Goal: Task Accomplishment & Management: Manage account settings

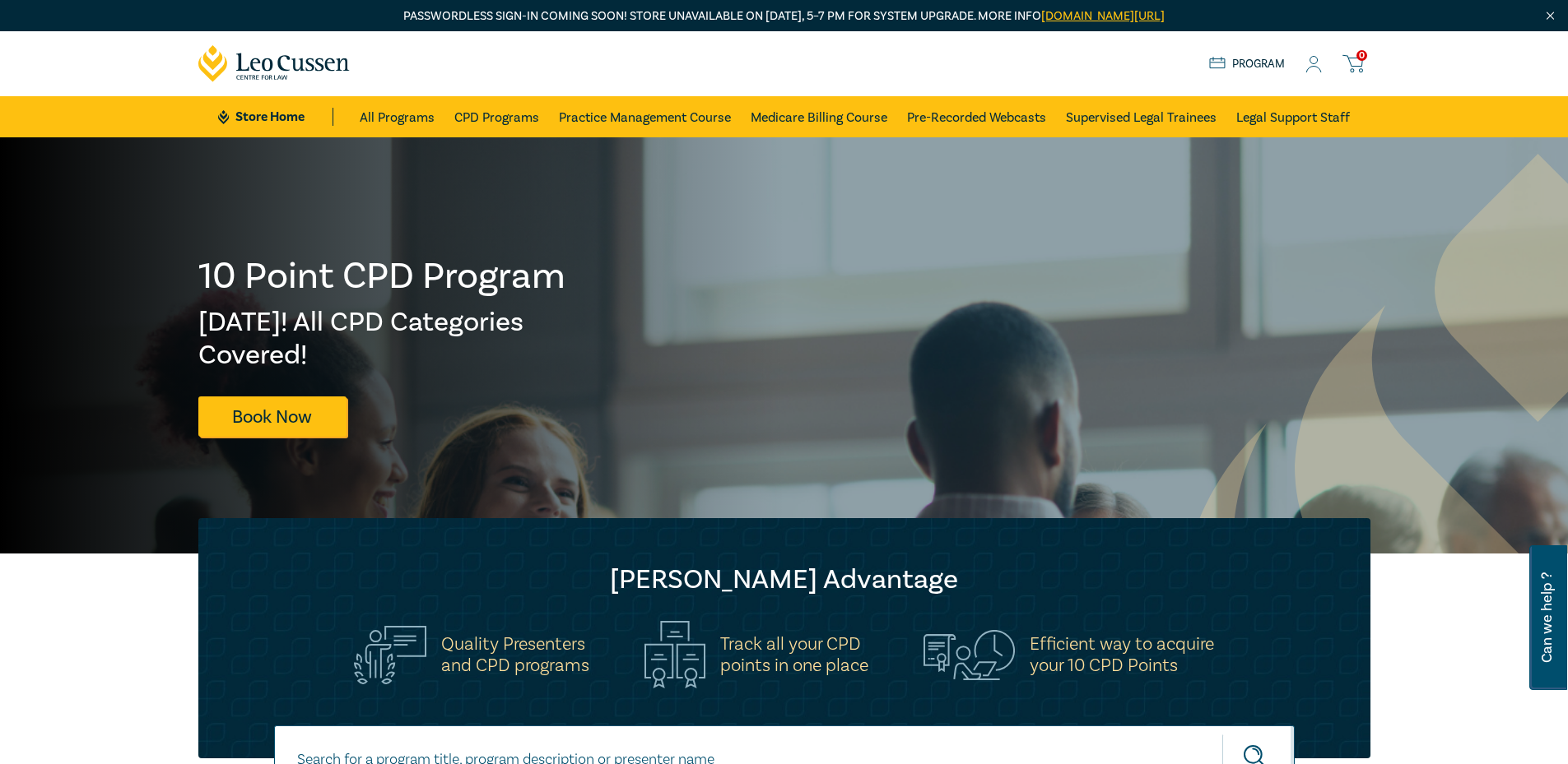
click at [1313, 62] on icon at bounding box center [1313, 65] width 16 height 17
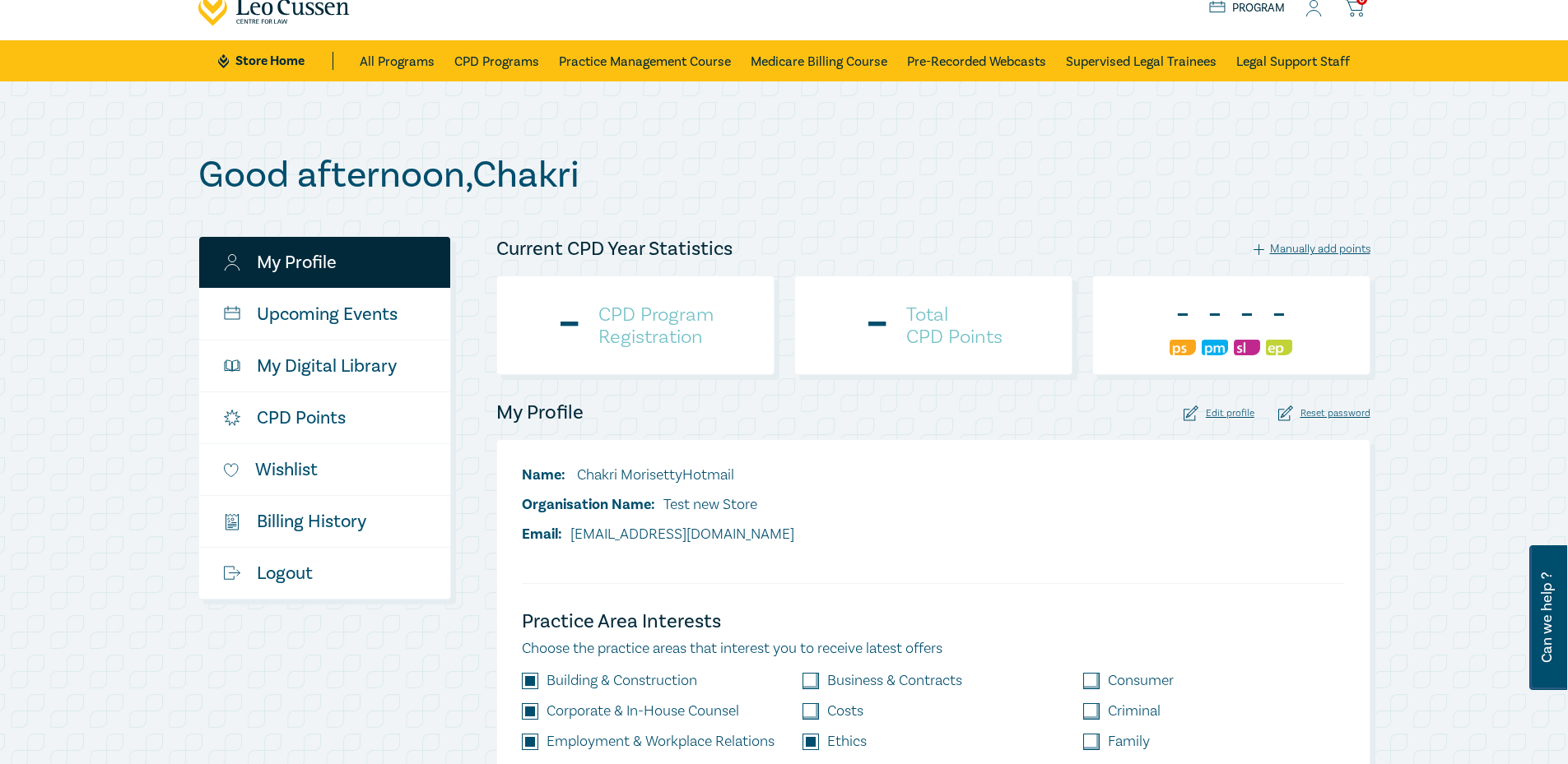
checkbox input "true"
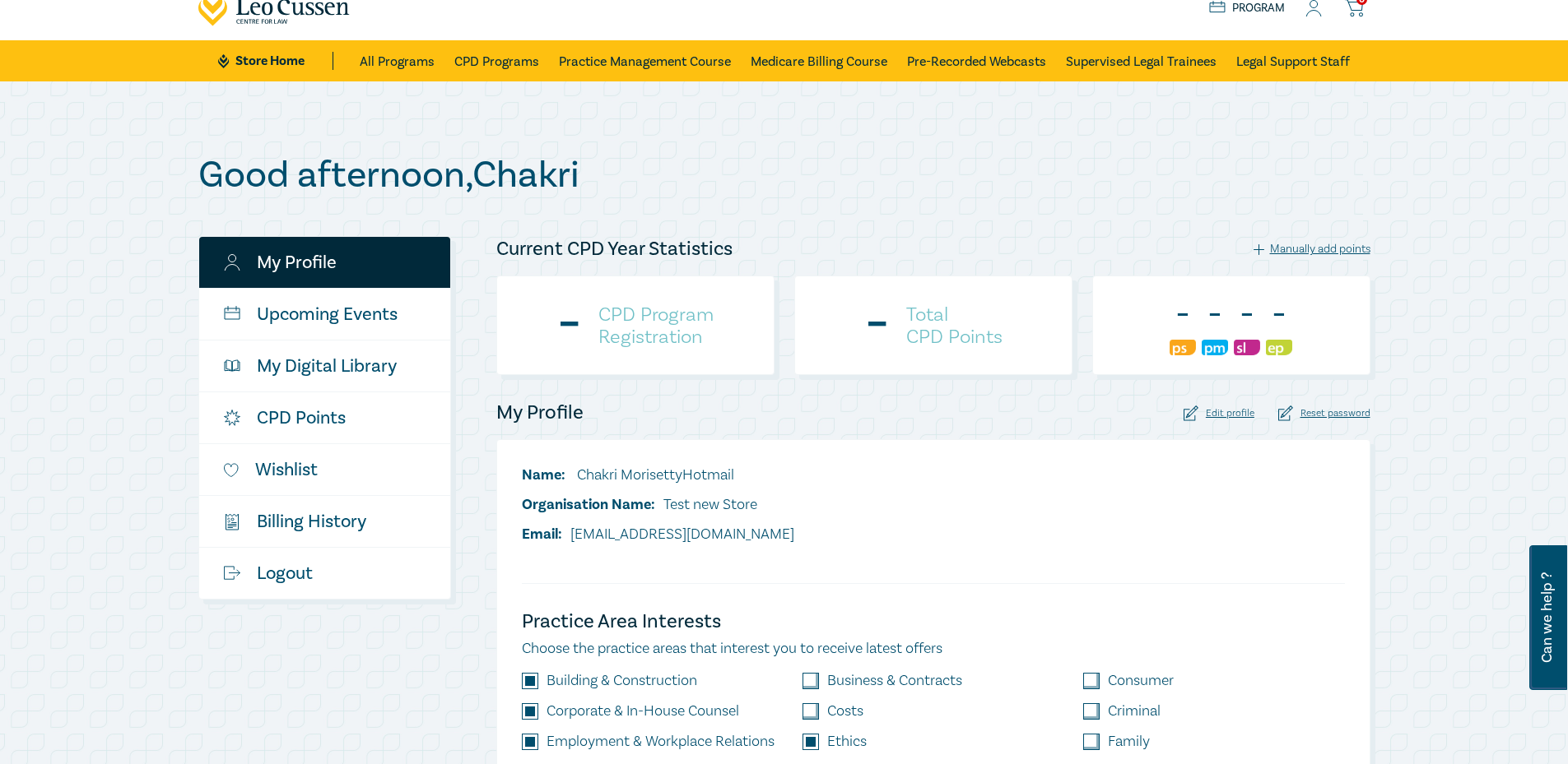
checkbox input "true"
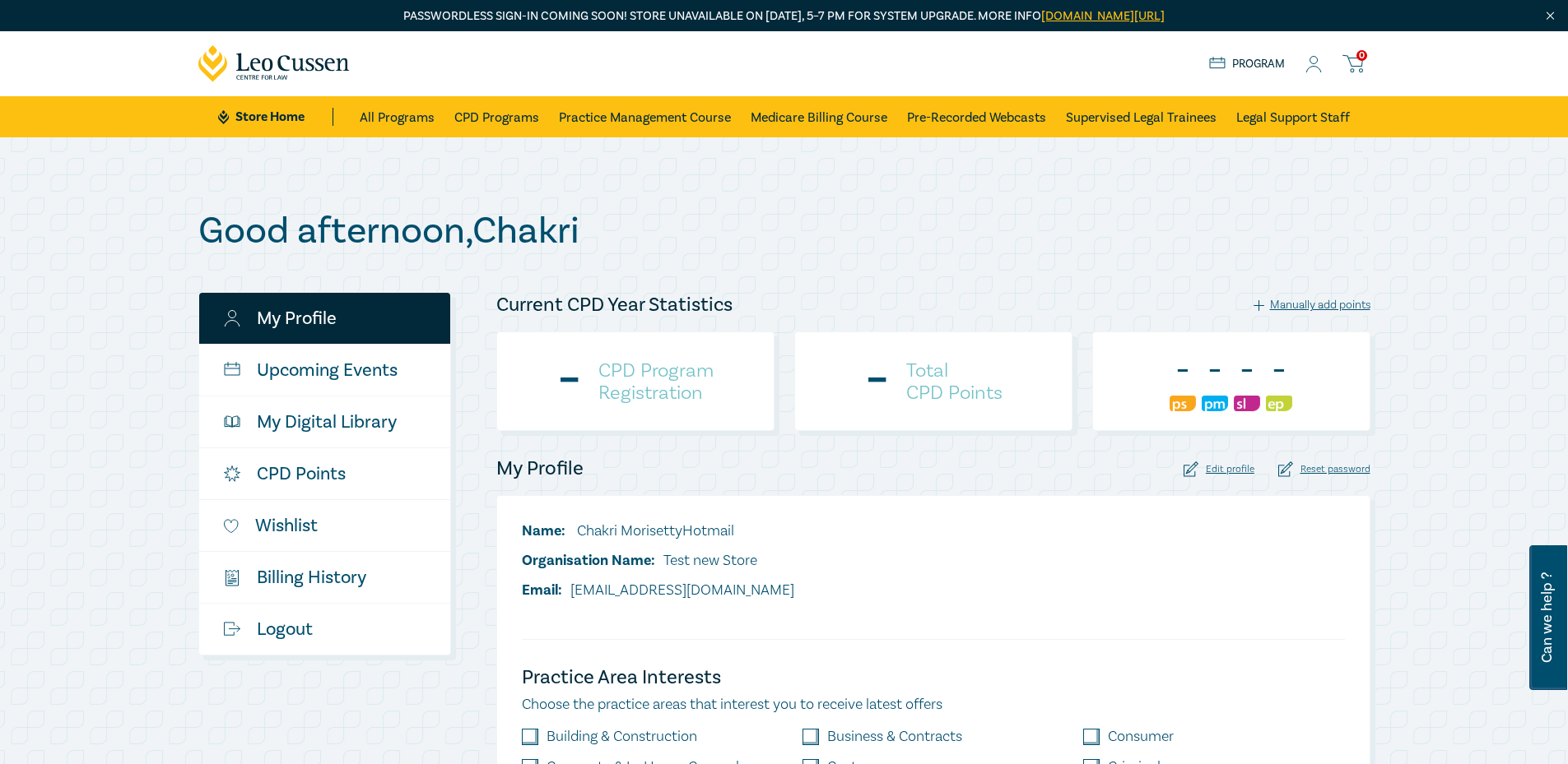
scroll to position [83, 0]
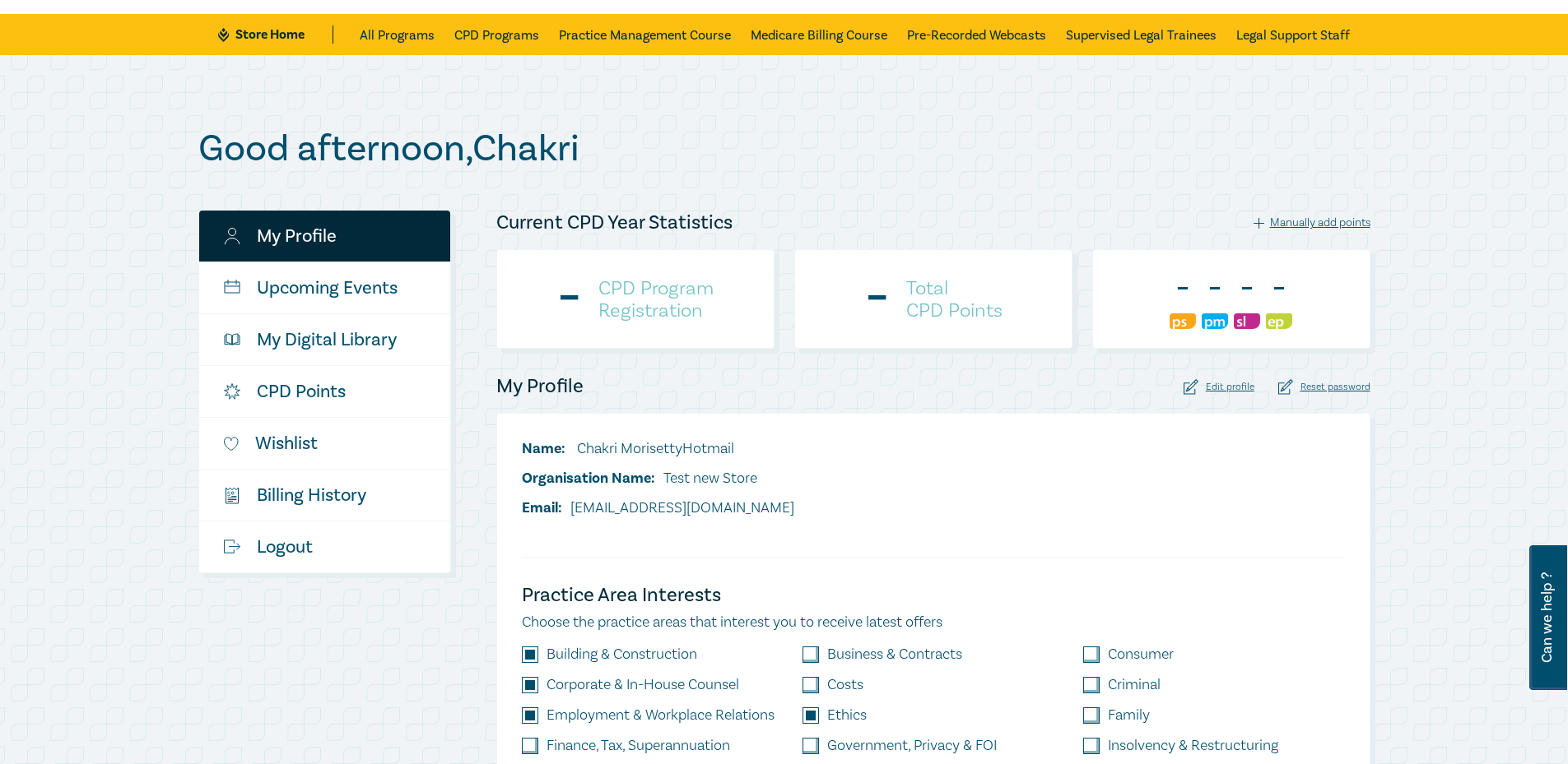
checkbox input "true"
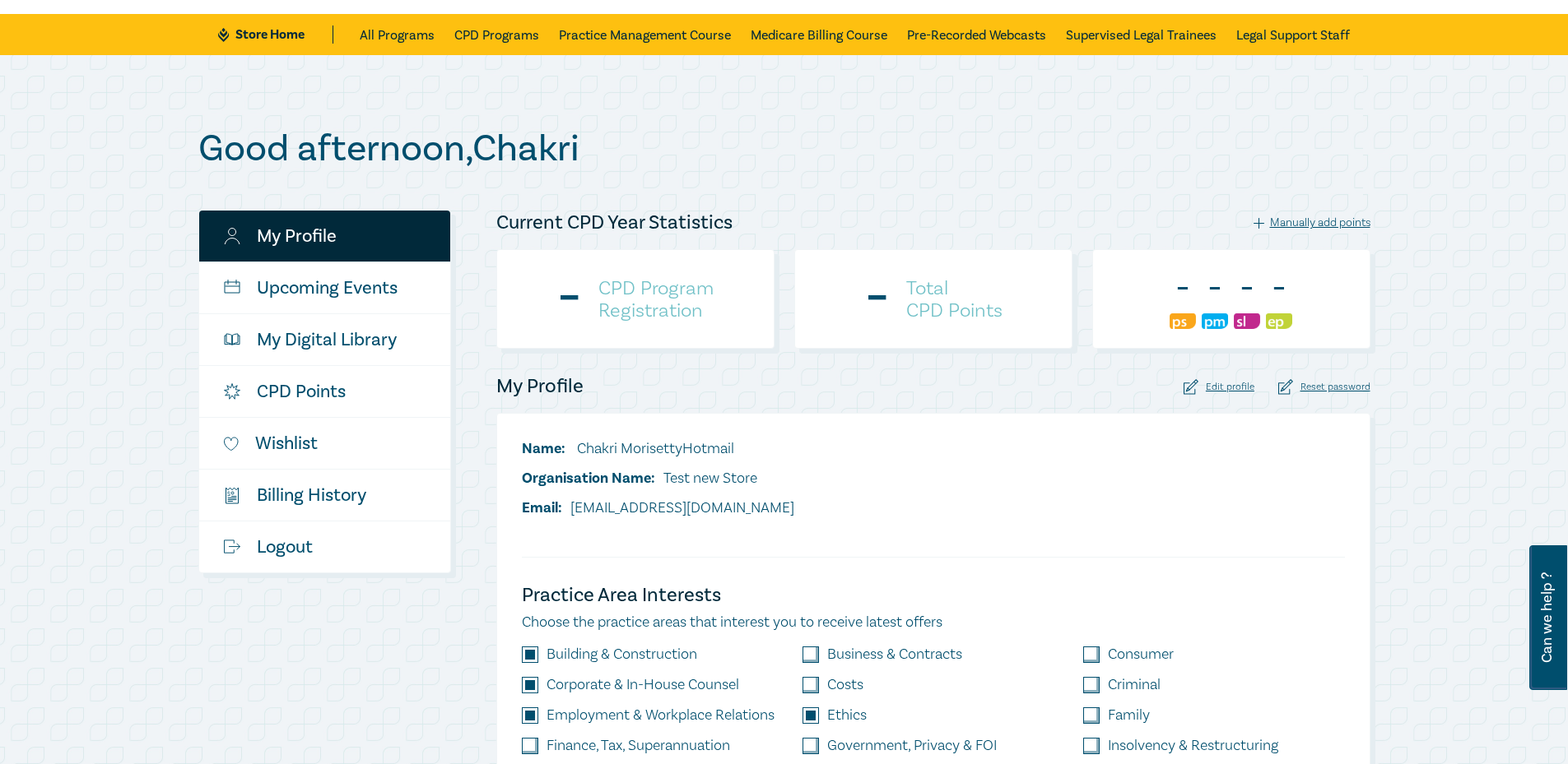
checkbox input "true"
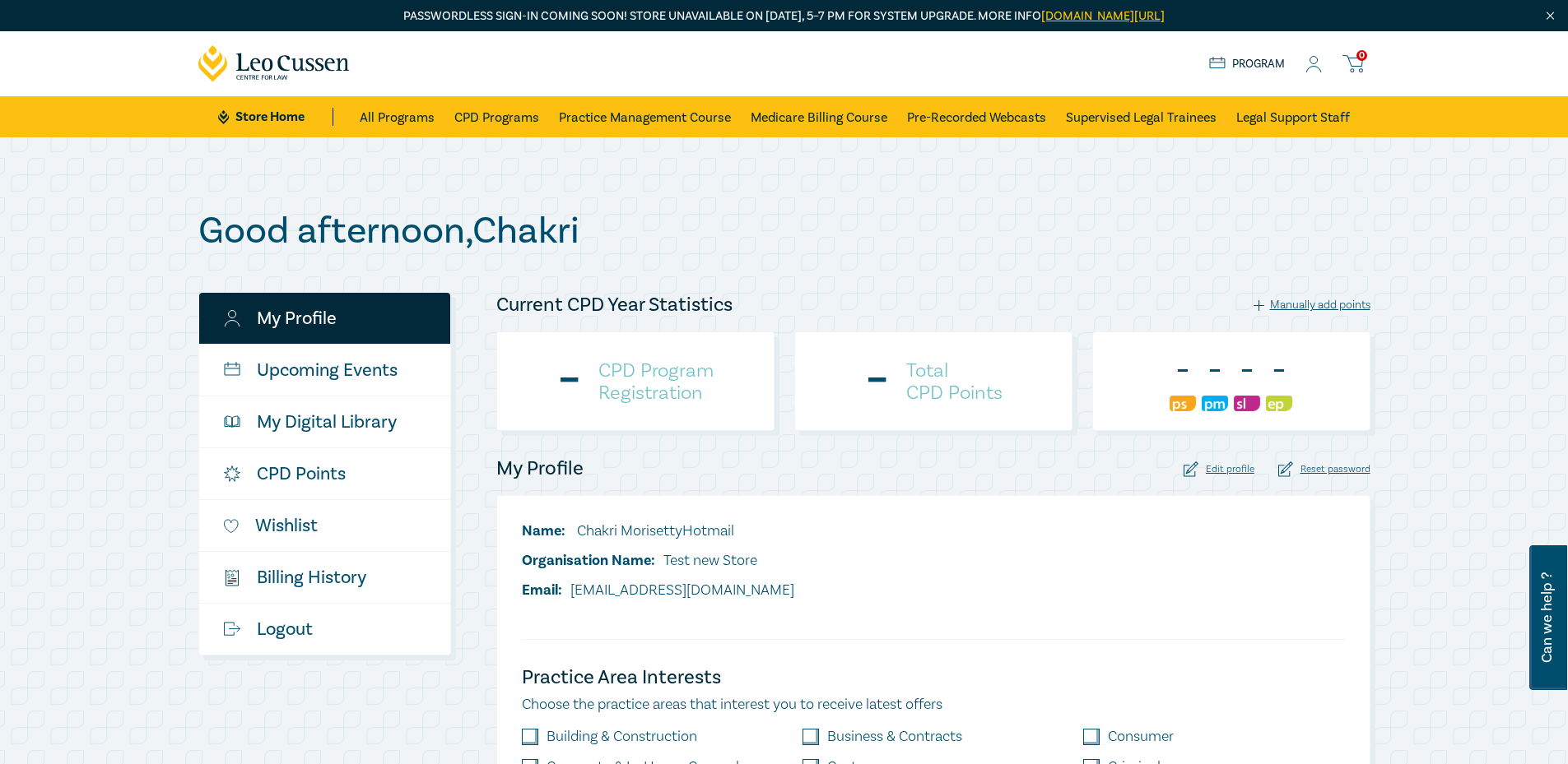
scroll to position [83, 0]
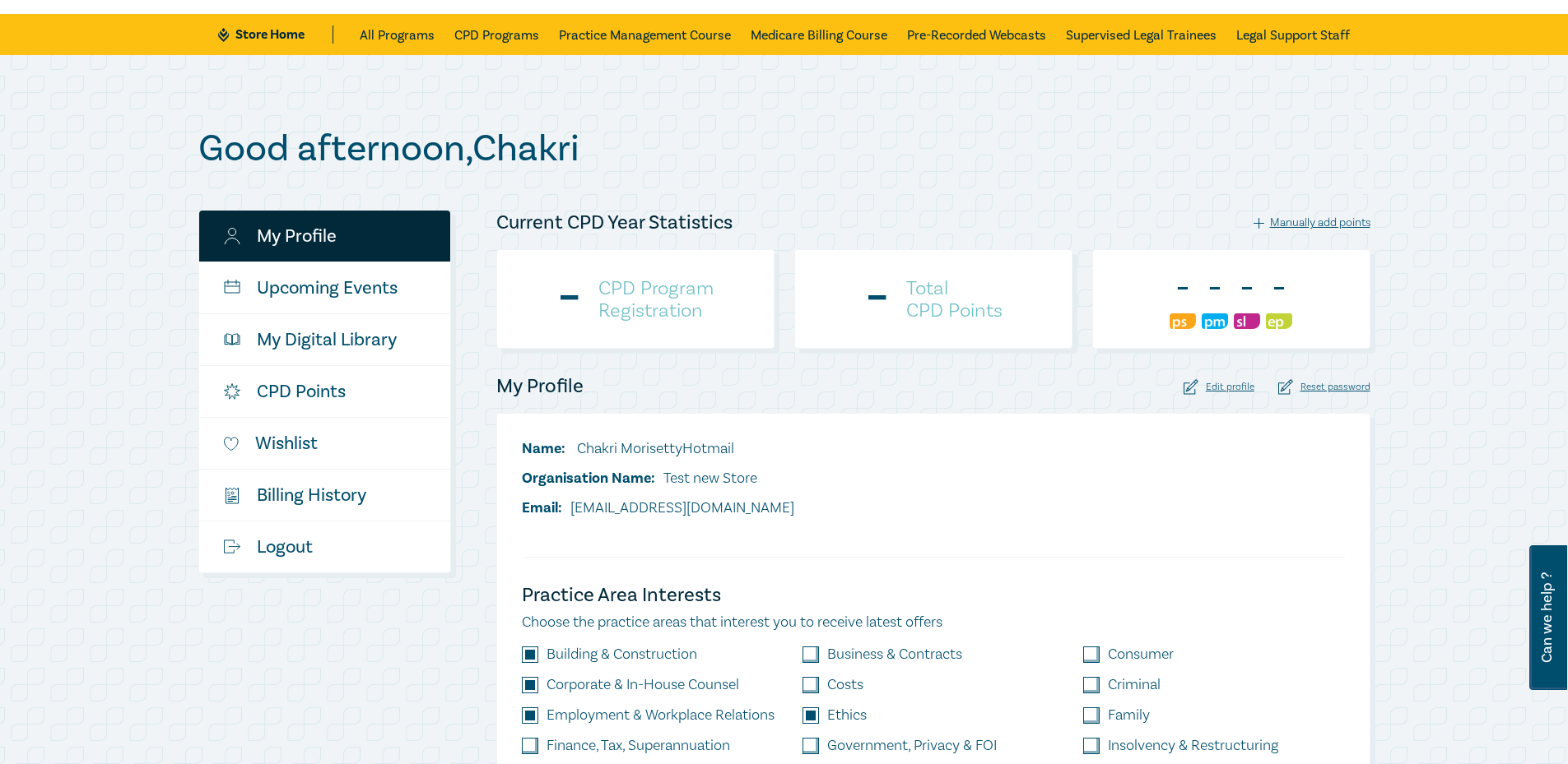
checkbox input "true"
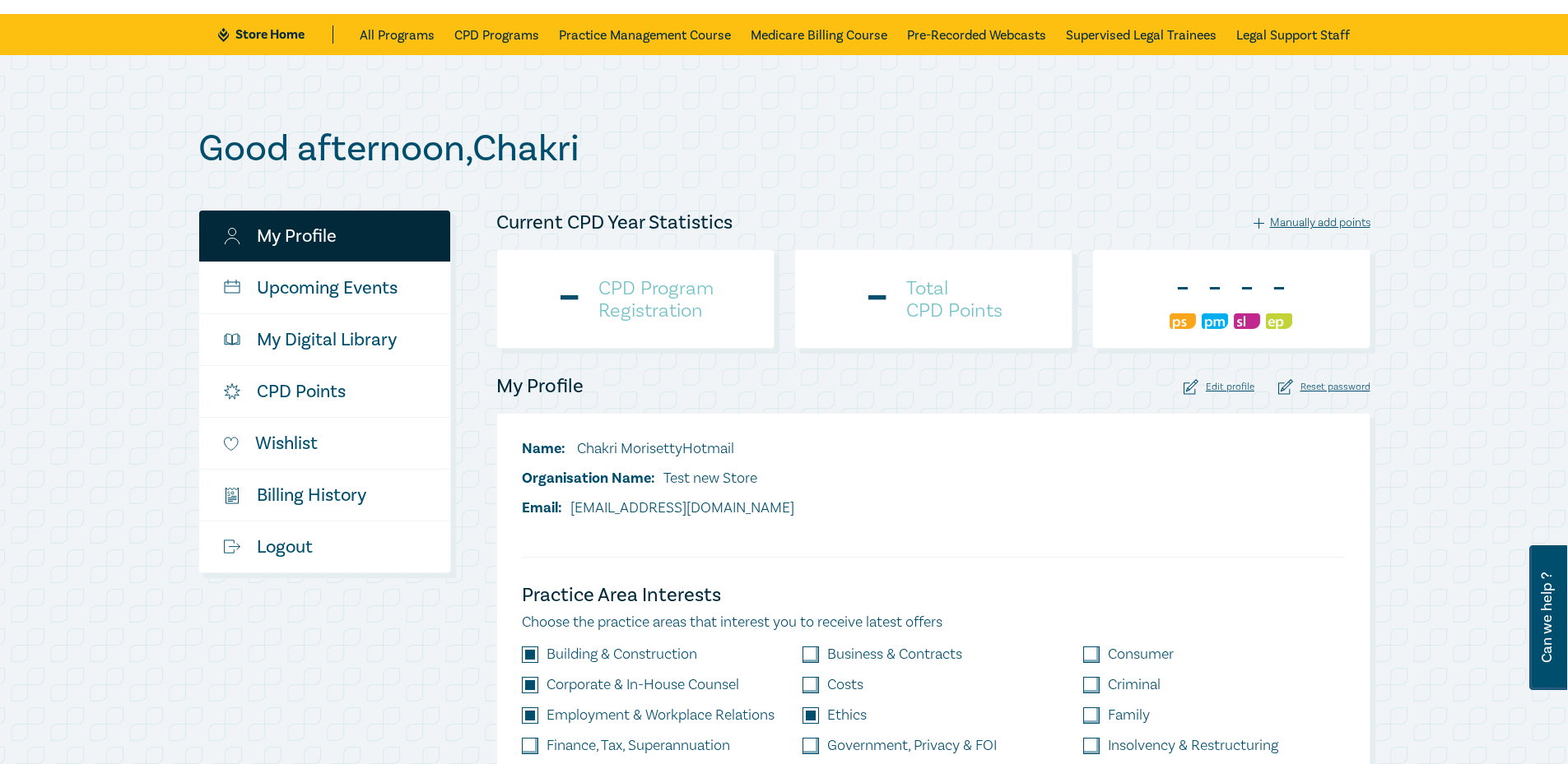
checkbox input "true"
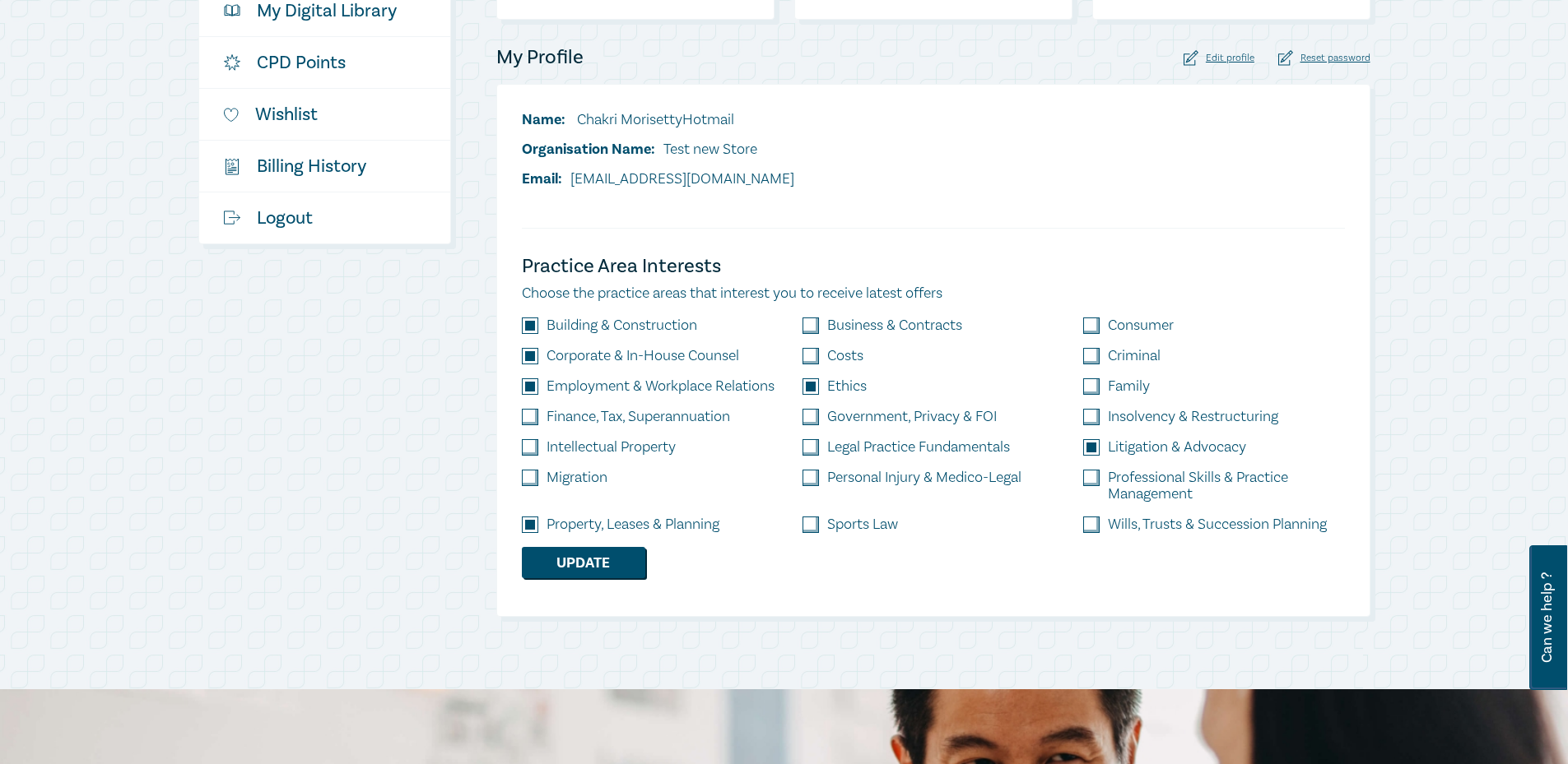
scroll to position [329, 0]
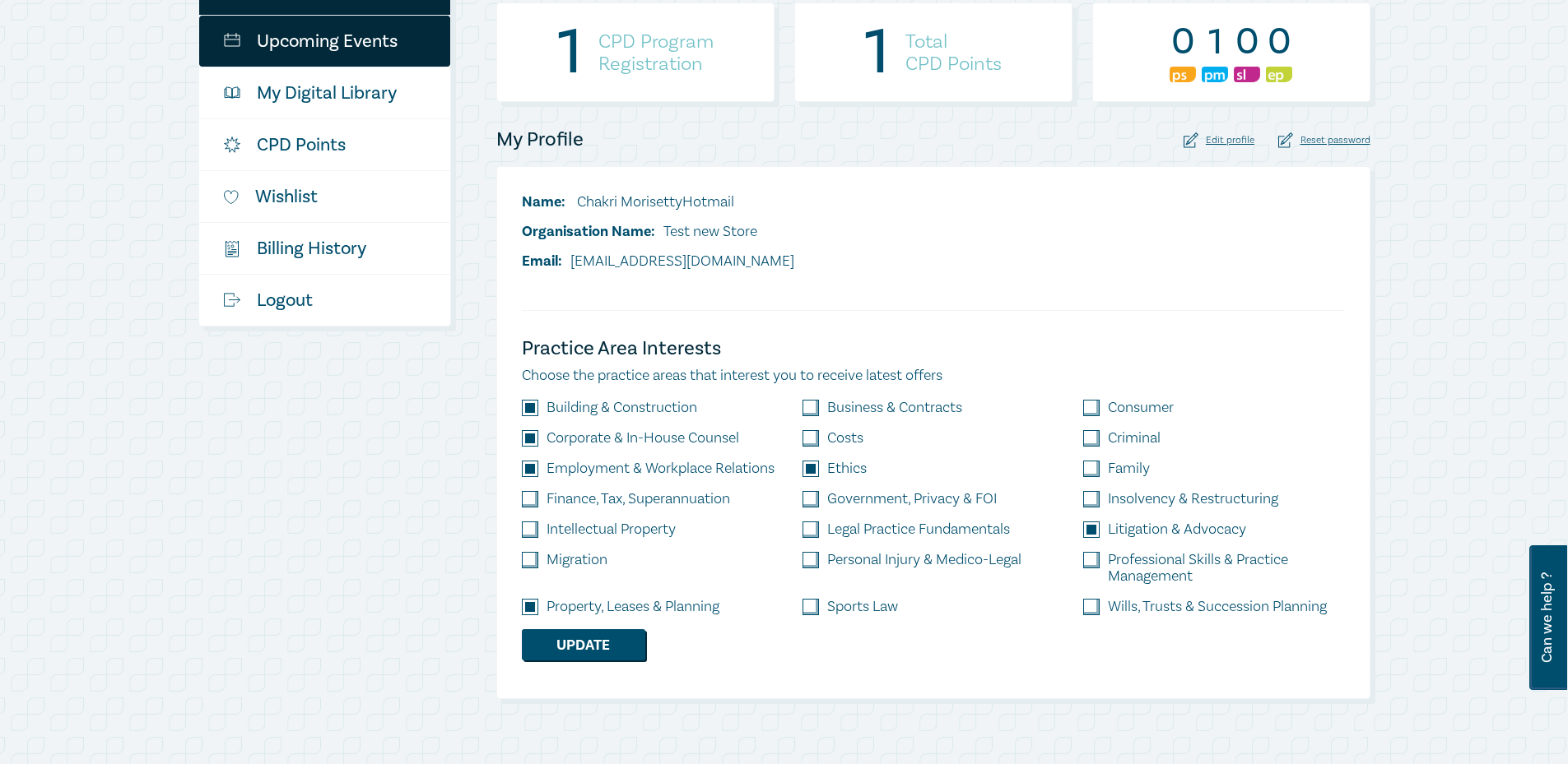
click at [357, 45] on link "Upcoming Events" at bounding box center [325, 41] width 251 height 51
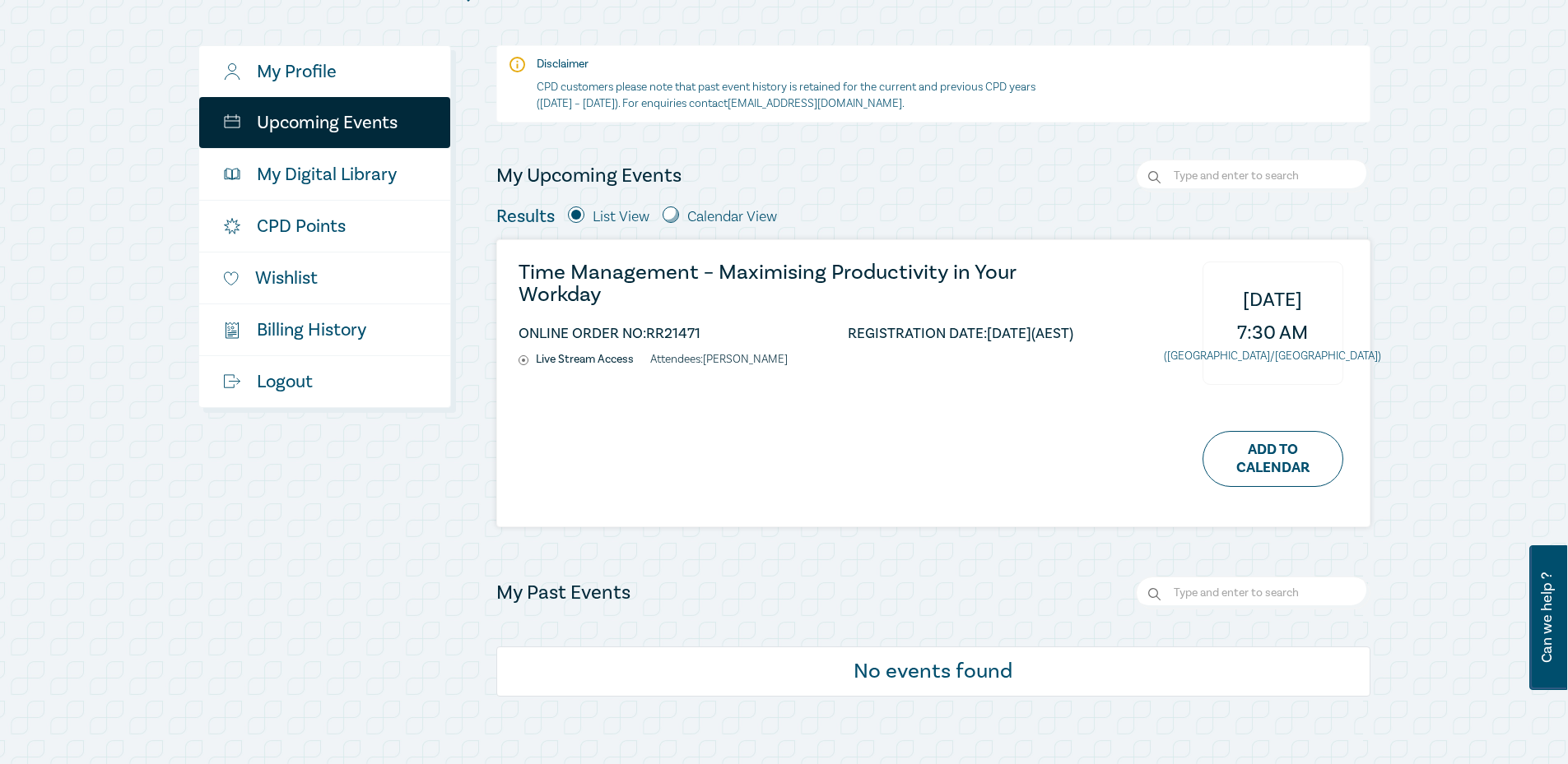
scroll to position [164, 0]
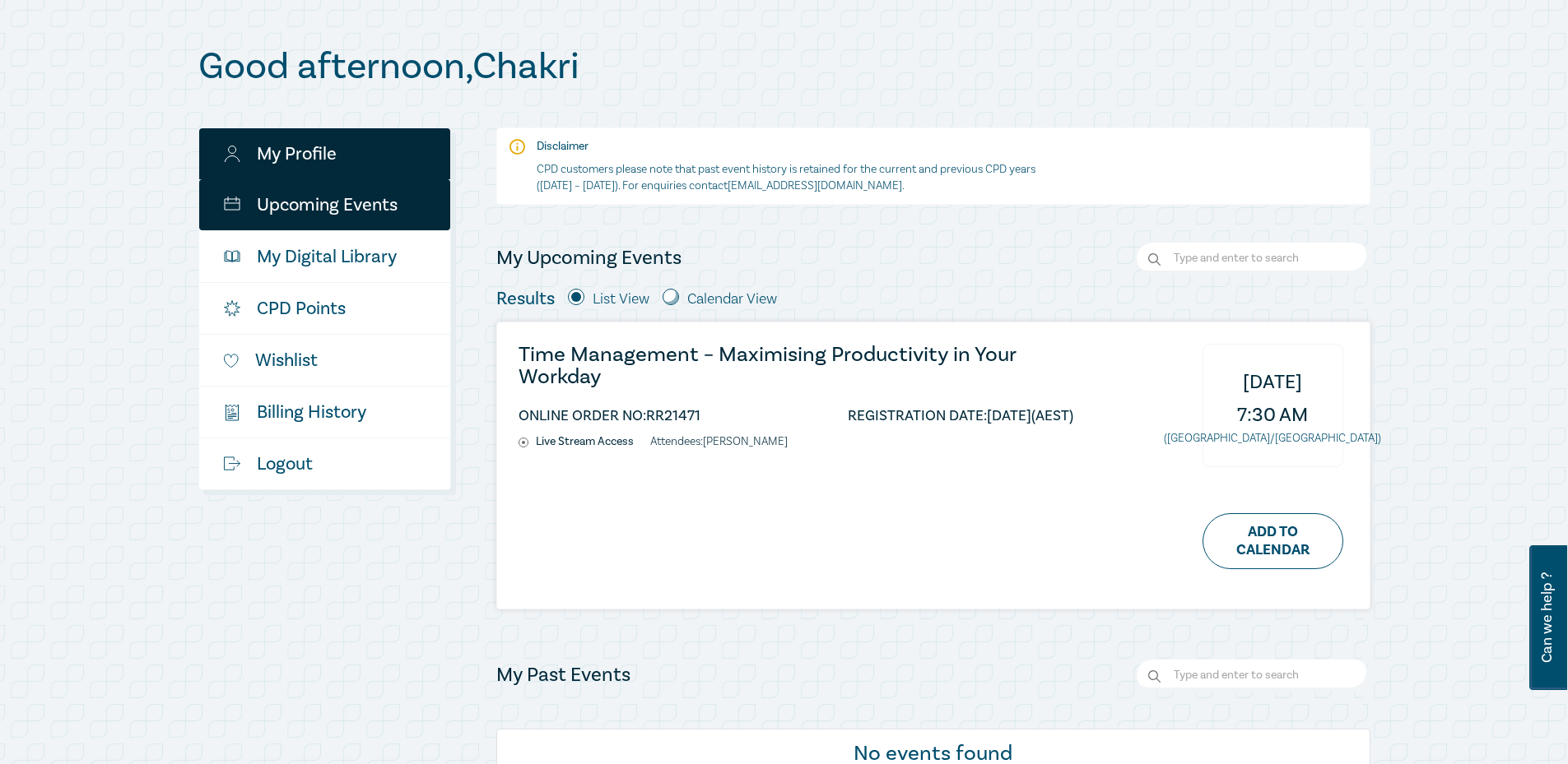
click at [269, 152] on link "My Profile" at bounding box center [325, 154] width 251 height 51
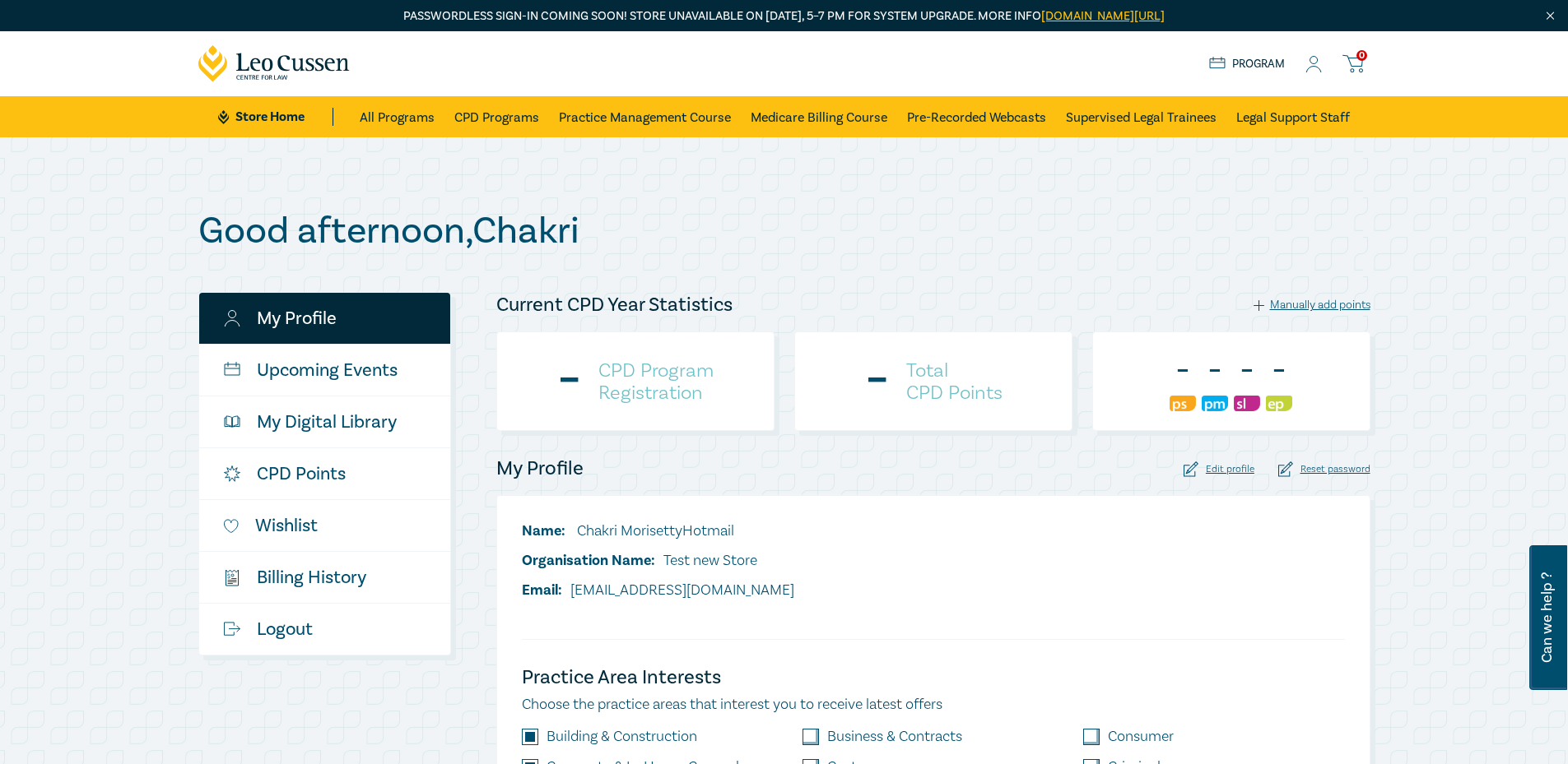
checkbox input "true"
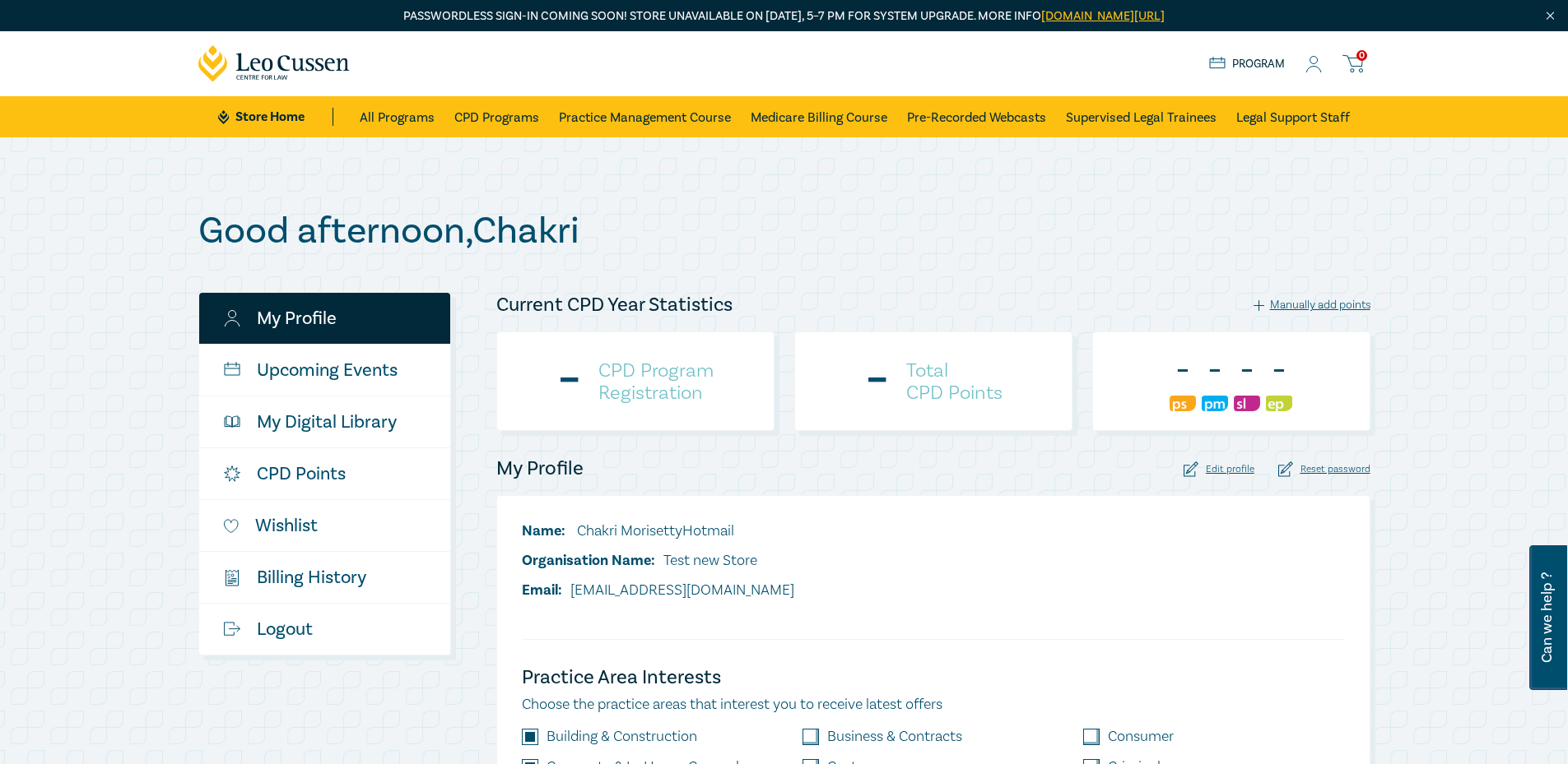
checkbox input "true"
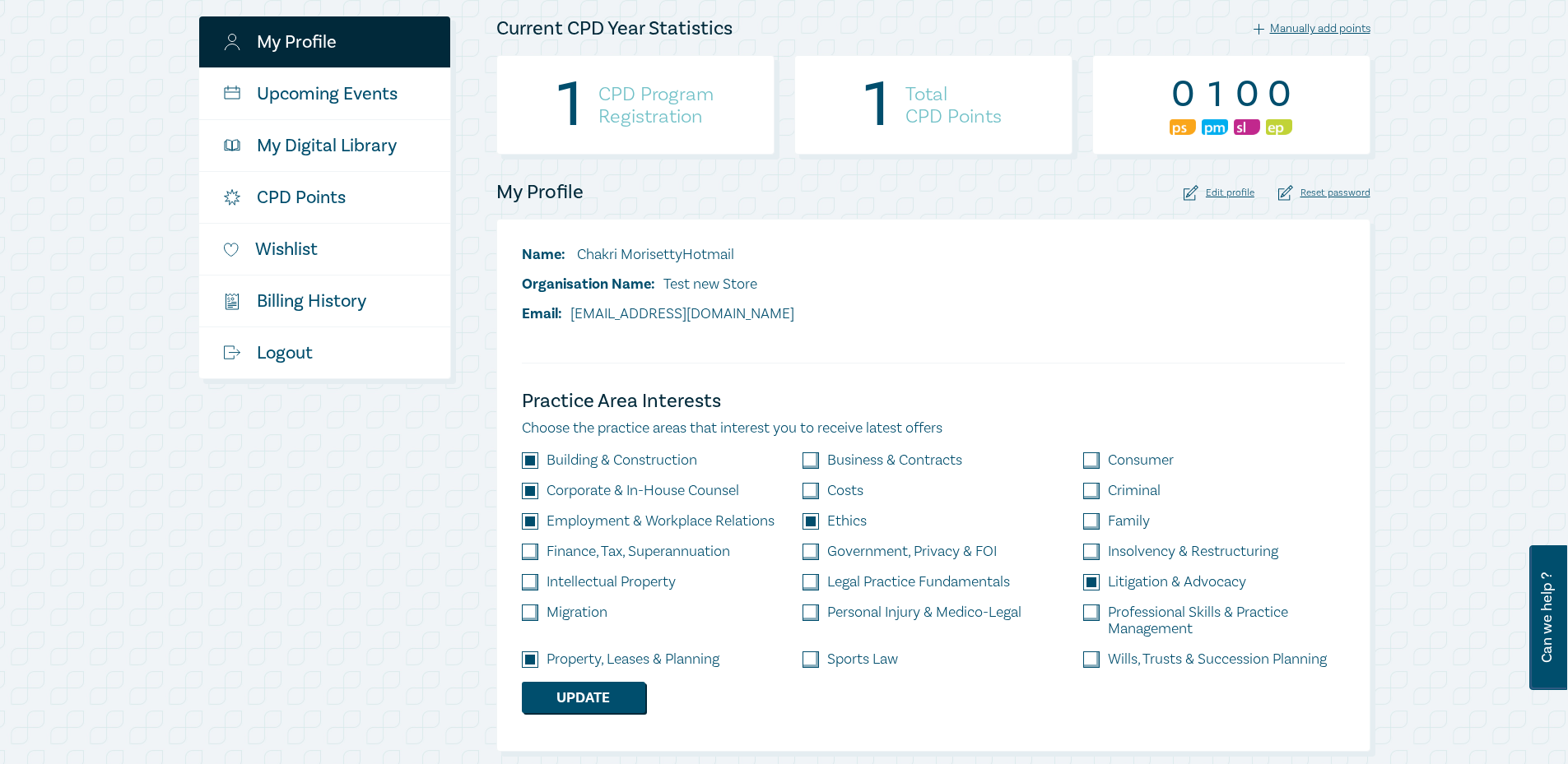
scroll to position [247, 0]
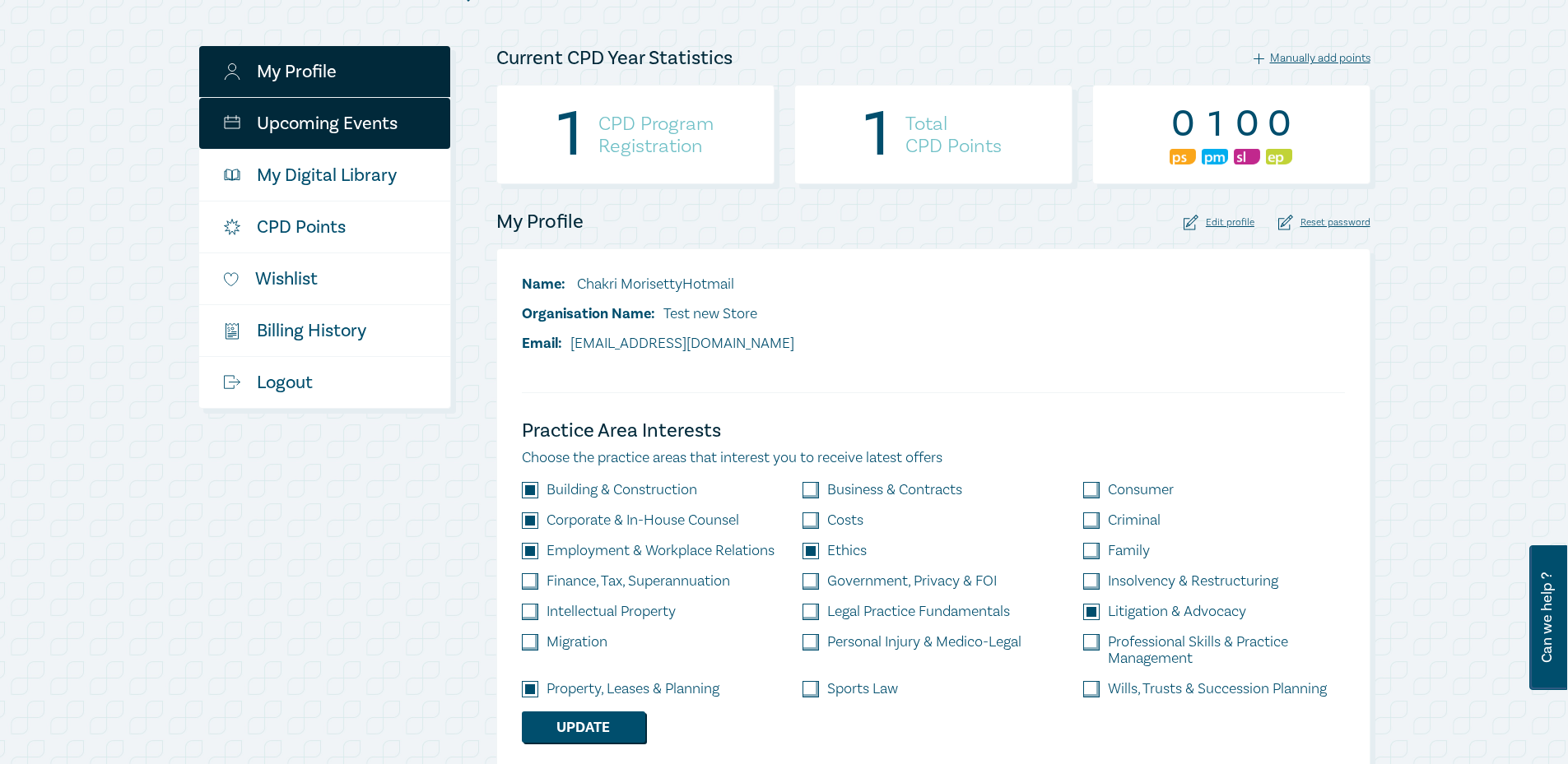
click at [368, 131] on link "Upcoming Events" at bounding box center [325, 123] width 251 height 51
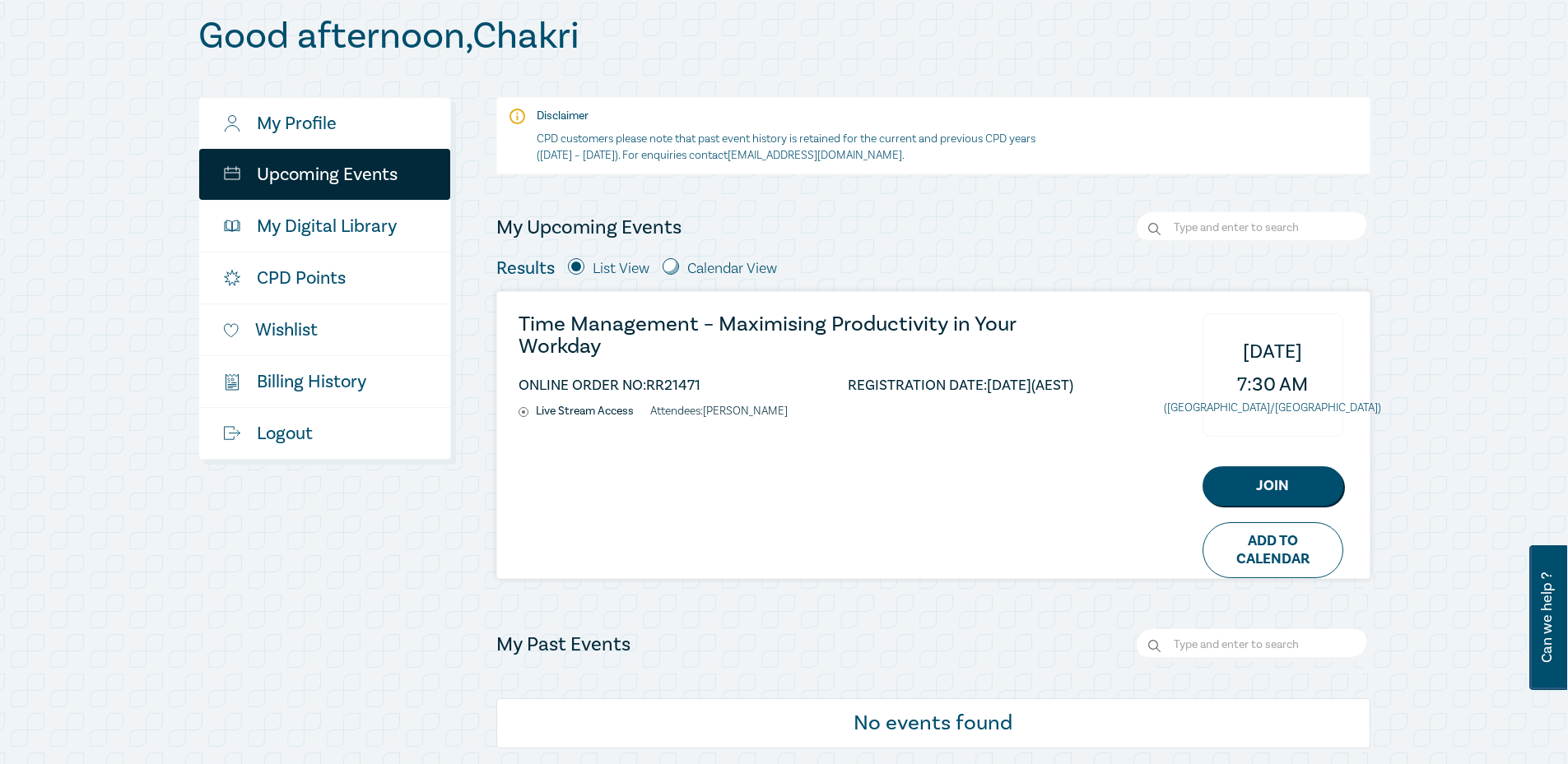
scroll to position [247, 0]
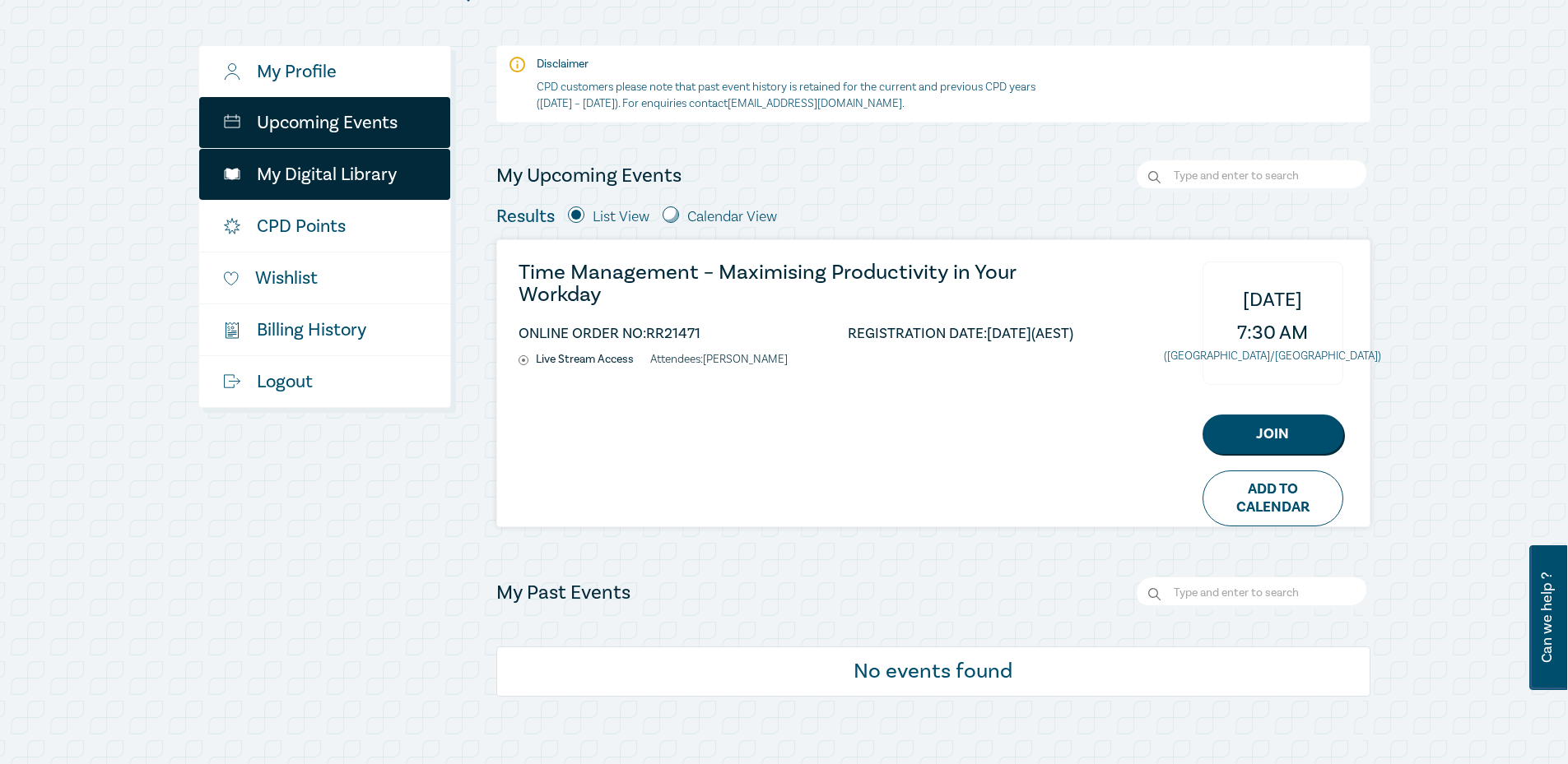
click at [273, 177] on link "My Digital Library" at bounding box center [325, 175] width 251 height 51
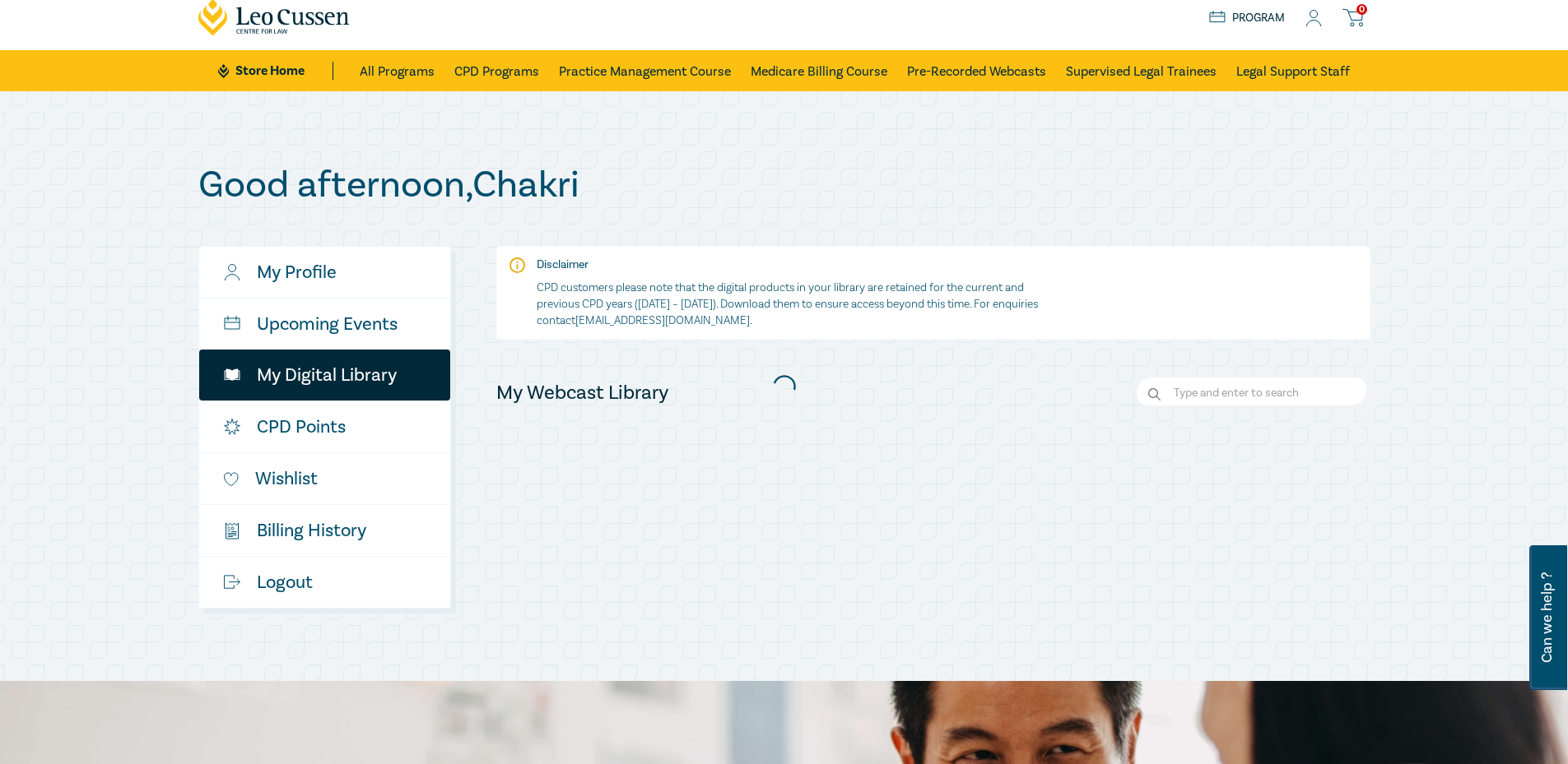
scroll to position [164, 0]
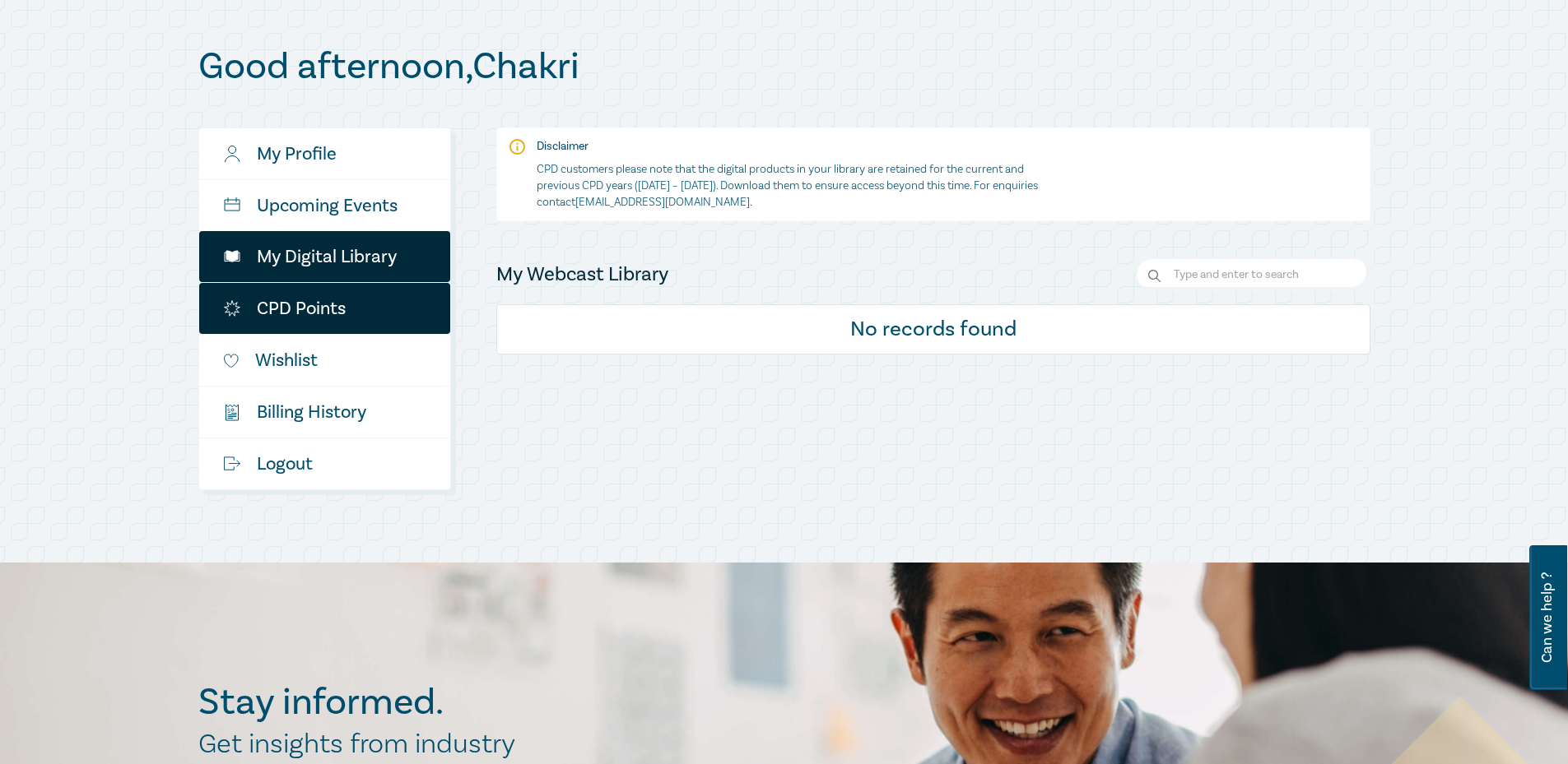
click at [387, 307] on link "CPD Points" at bounding box center [325, 308] width 251 height 51
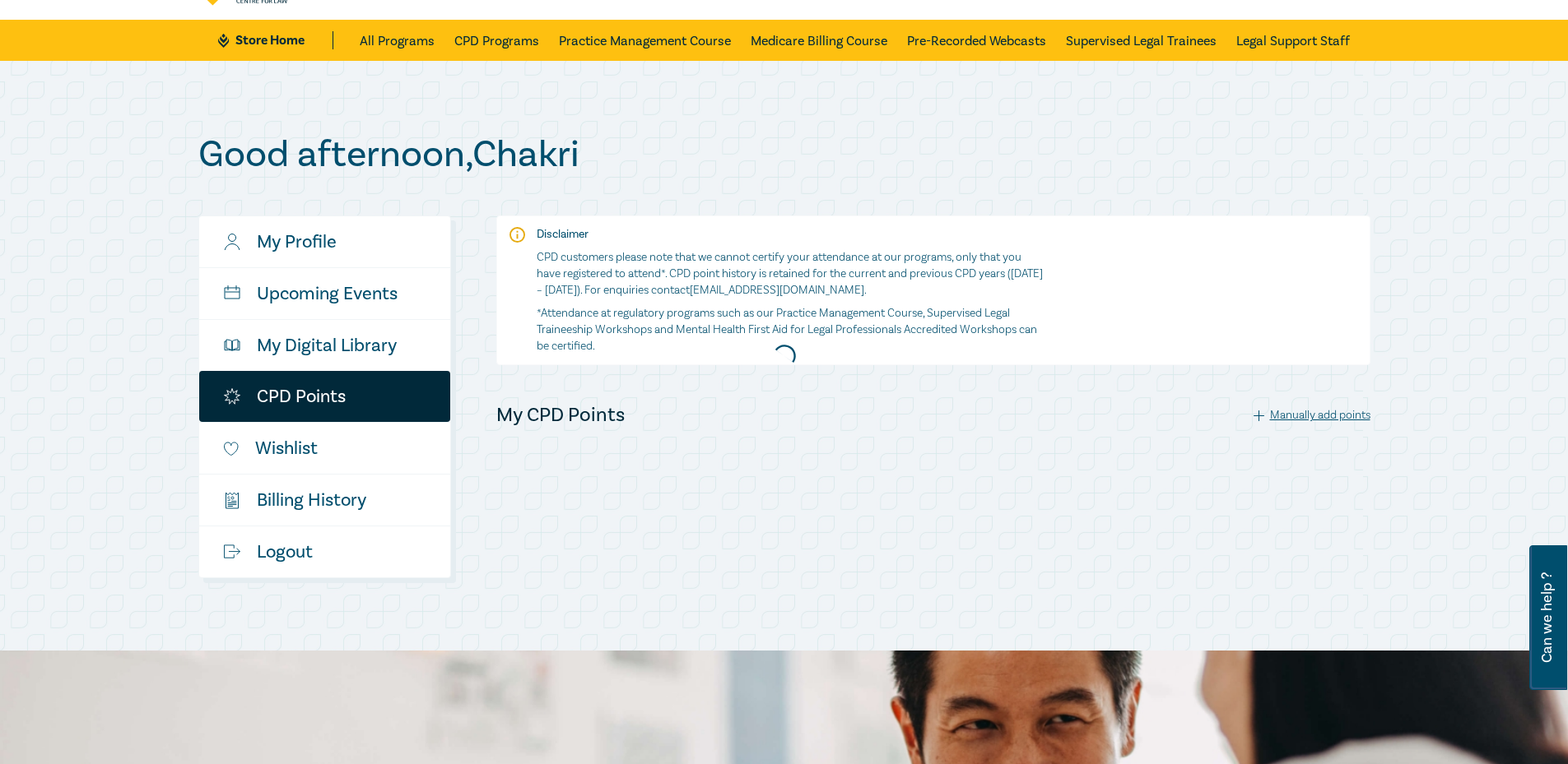
scroll to position [247, 0]
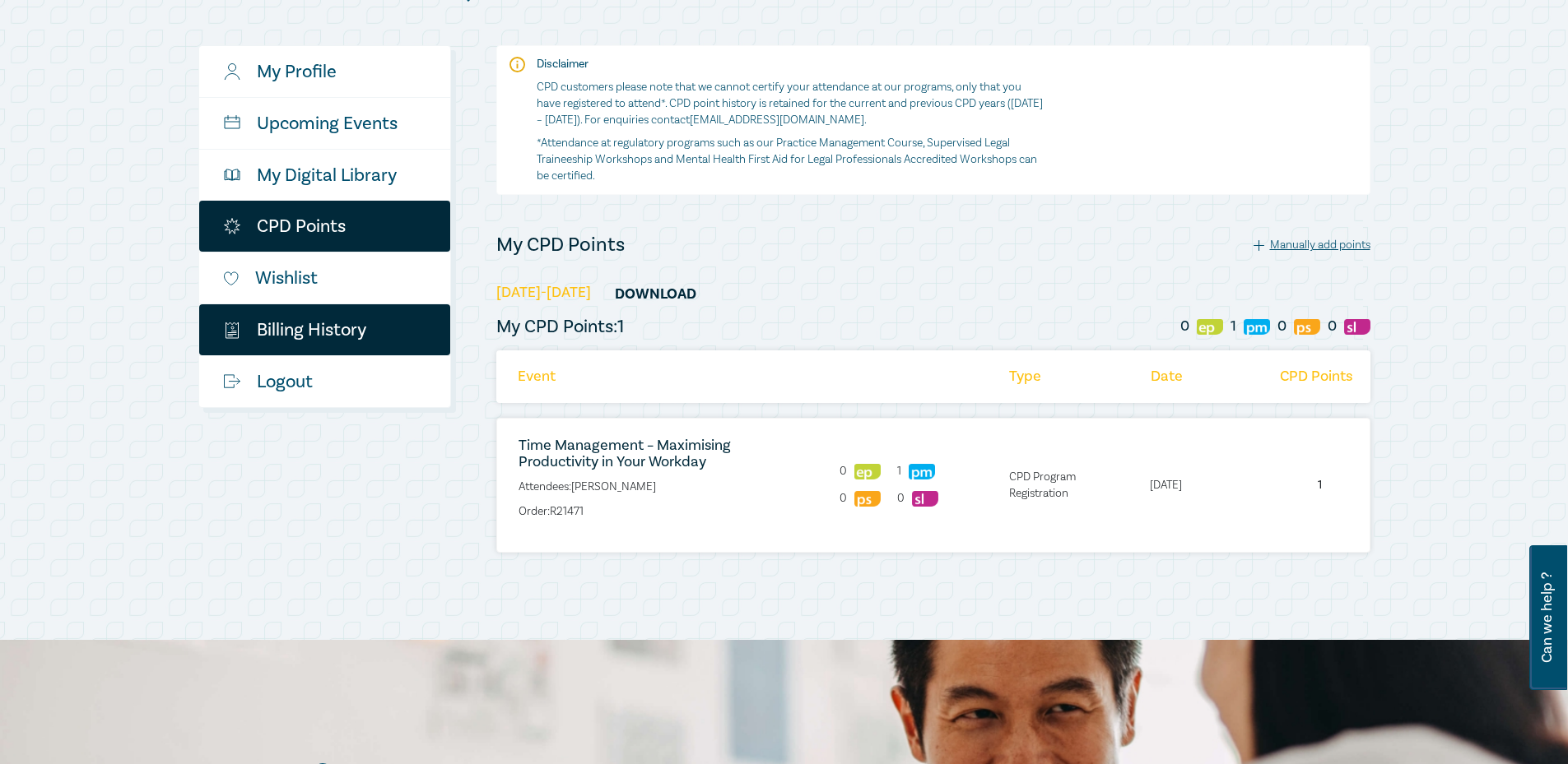
click at [337, 339] on link "$ Billing History" at bounding box center [325, 330] width 251 height 51
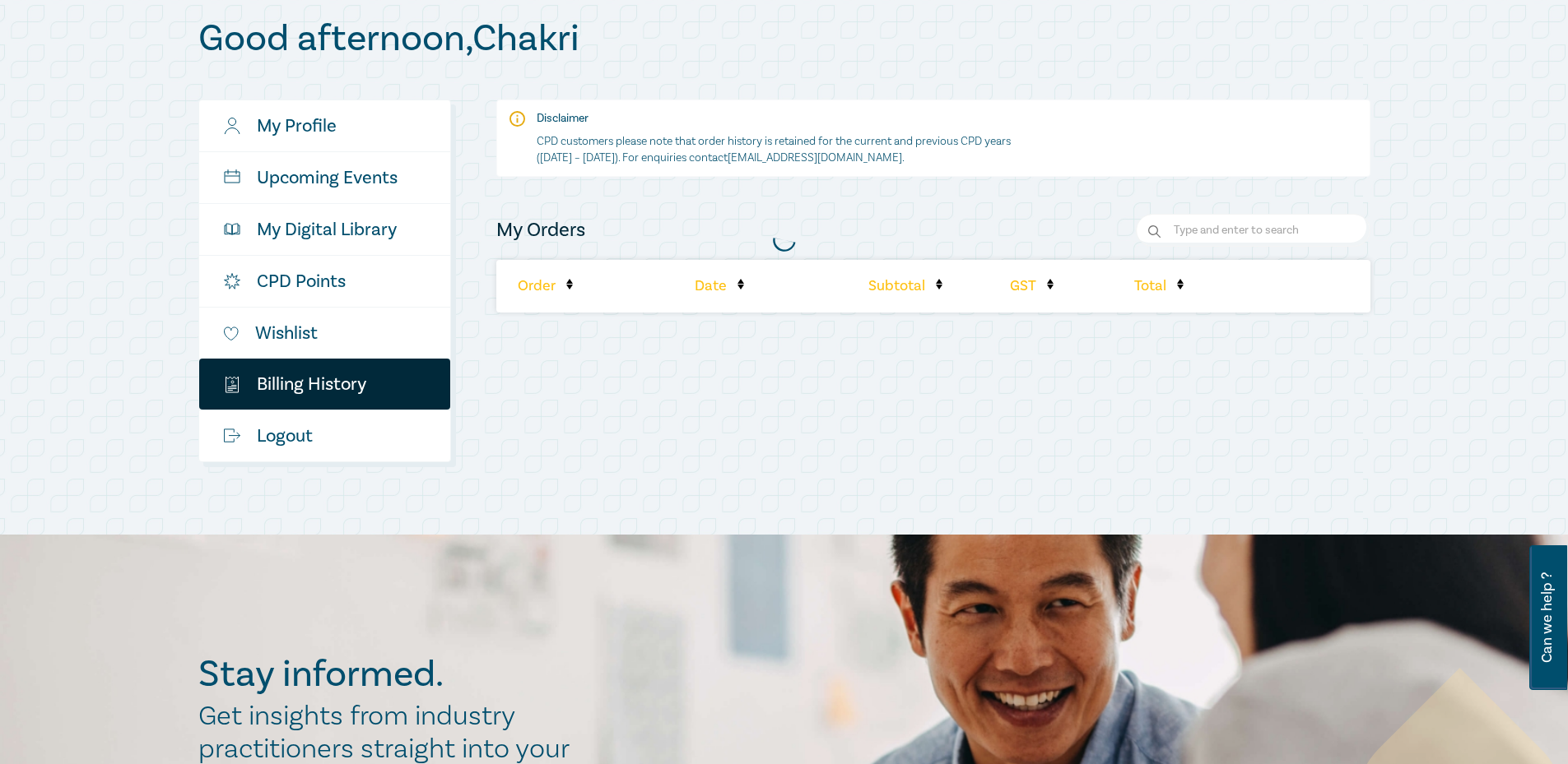
scroll to position [247, 0]
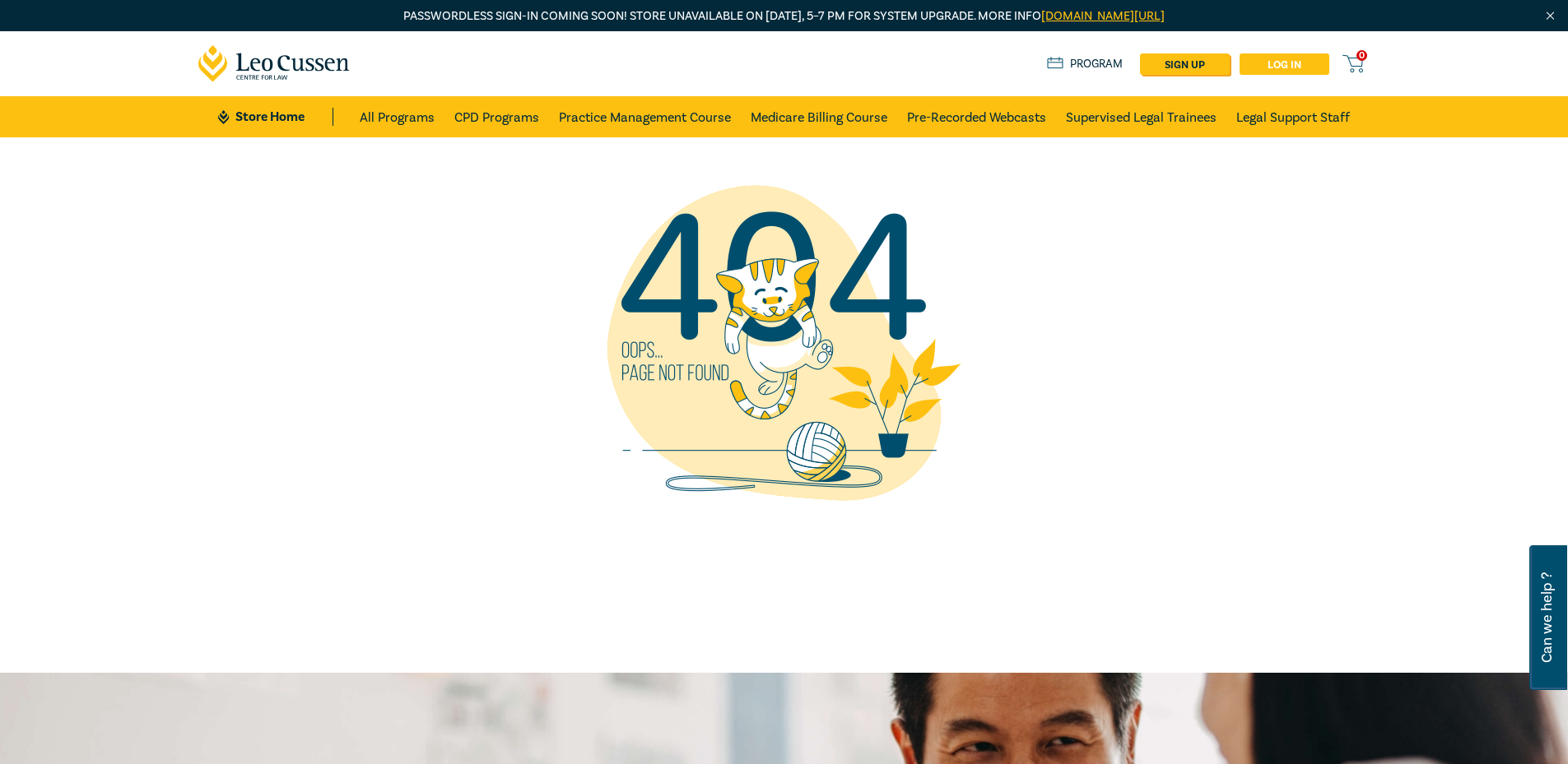
click at [1295, 65] on link "Log in" at bounding box center [1284, 64] width 90 height 22
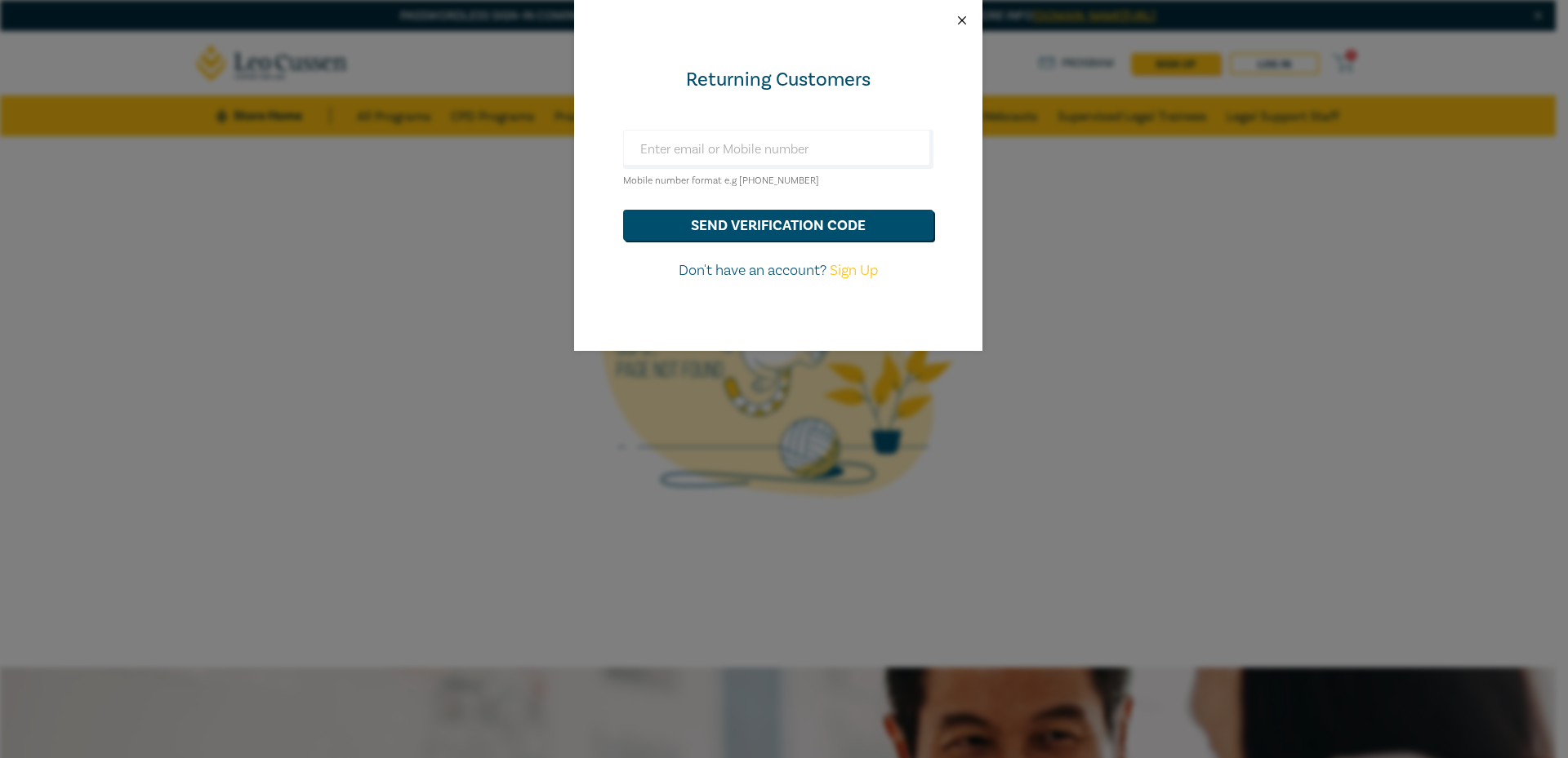
click at [961, 16] on button "Close" at bounding box center [962, 21] width 15 height 15
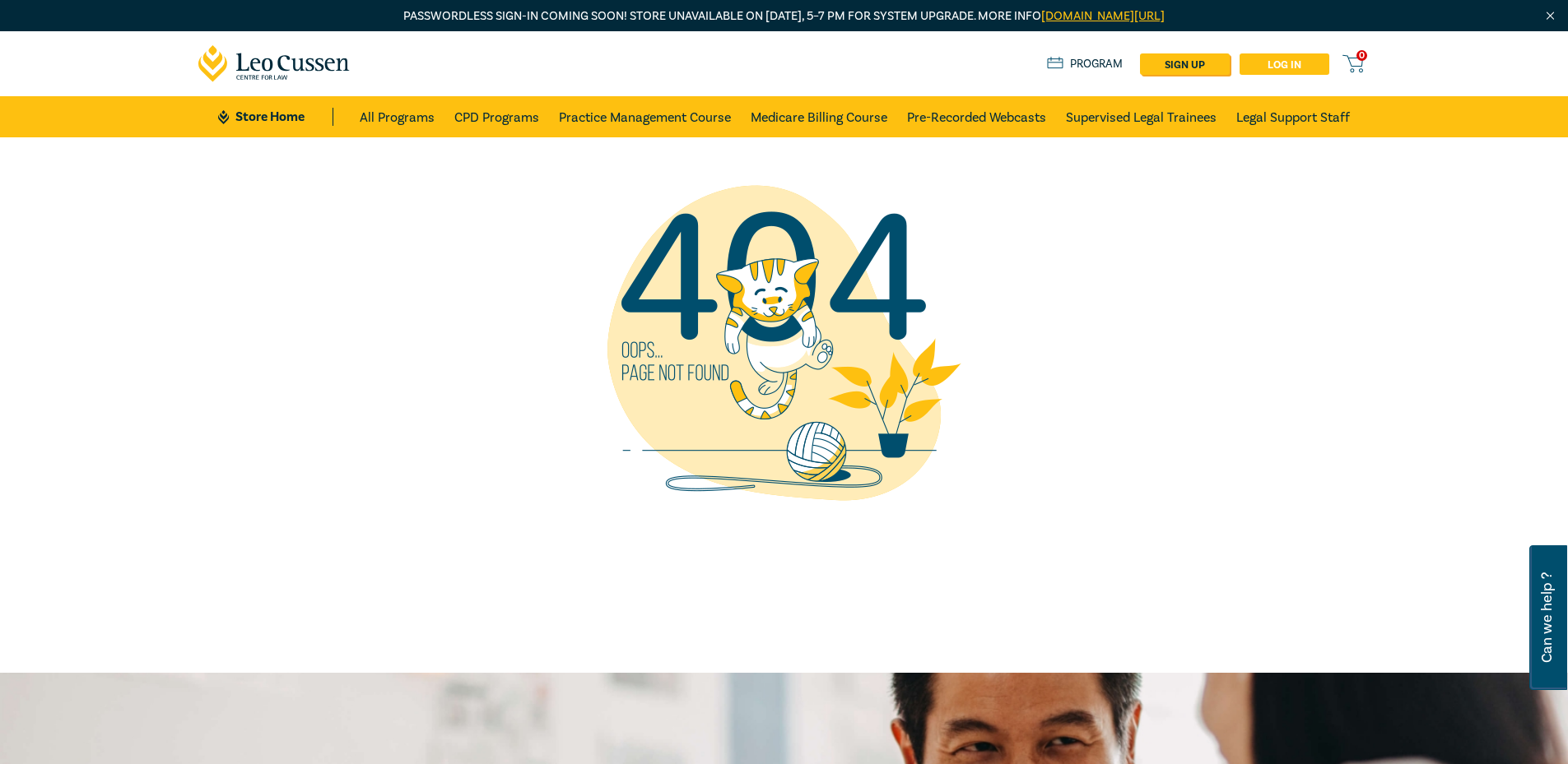
click at [1270, 65] on link "Log in" at bounding box center [1284, 64] width 90 height 22
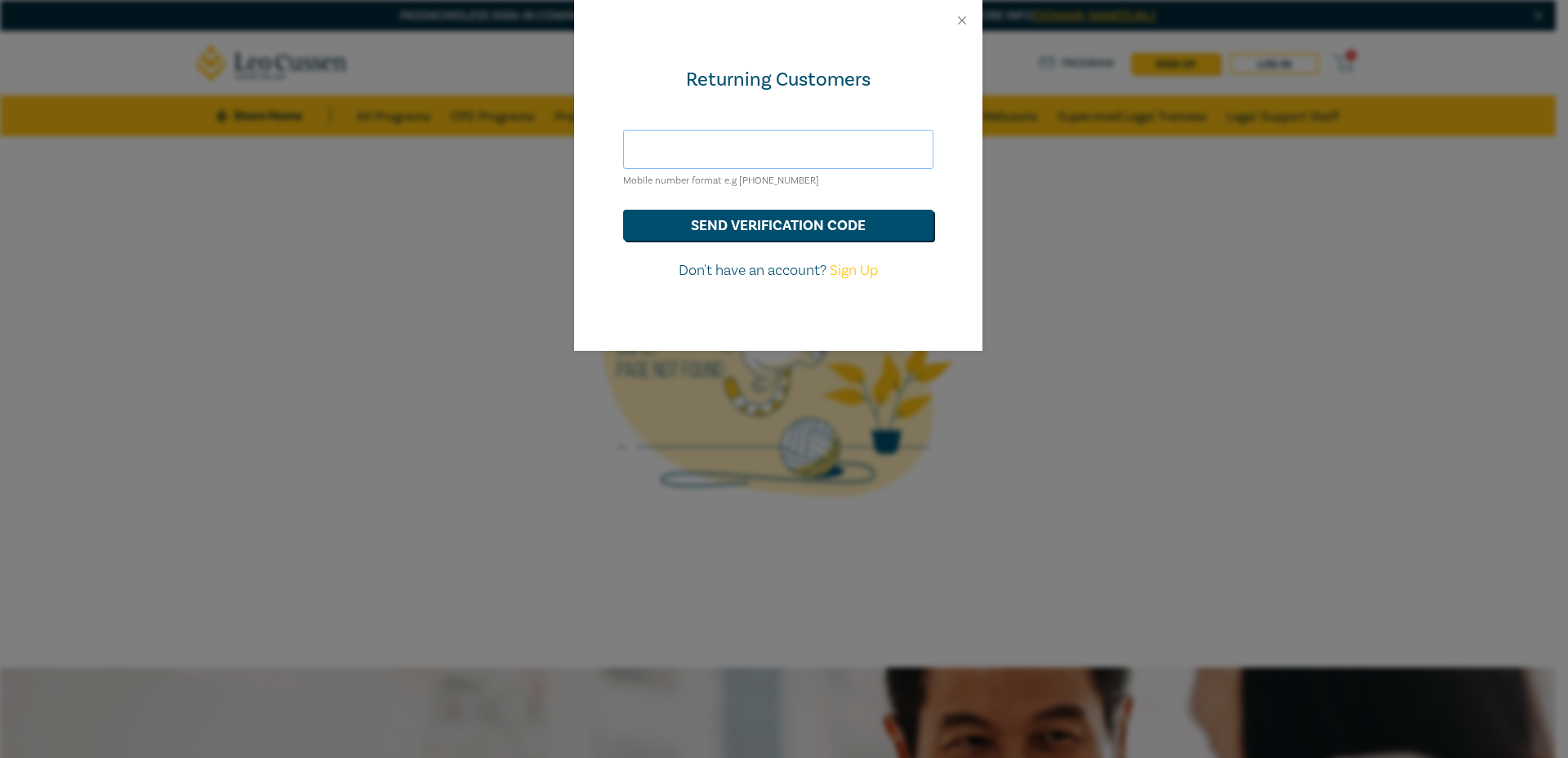
click at [742, 151] on input "text" at bounding box center [778, 150] width 310 height 40
type input "[EMAIL_ADDRESS][DOMAIN_NAME]"
click at [784, 224] on button "send verification code" at bounding box center [778, 225] width 310 height 31
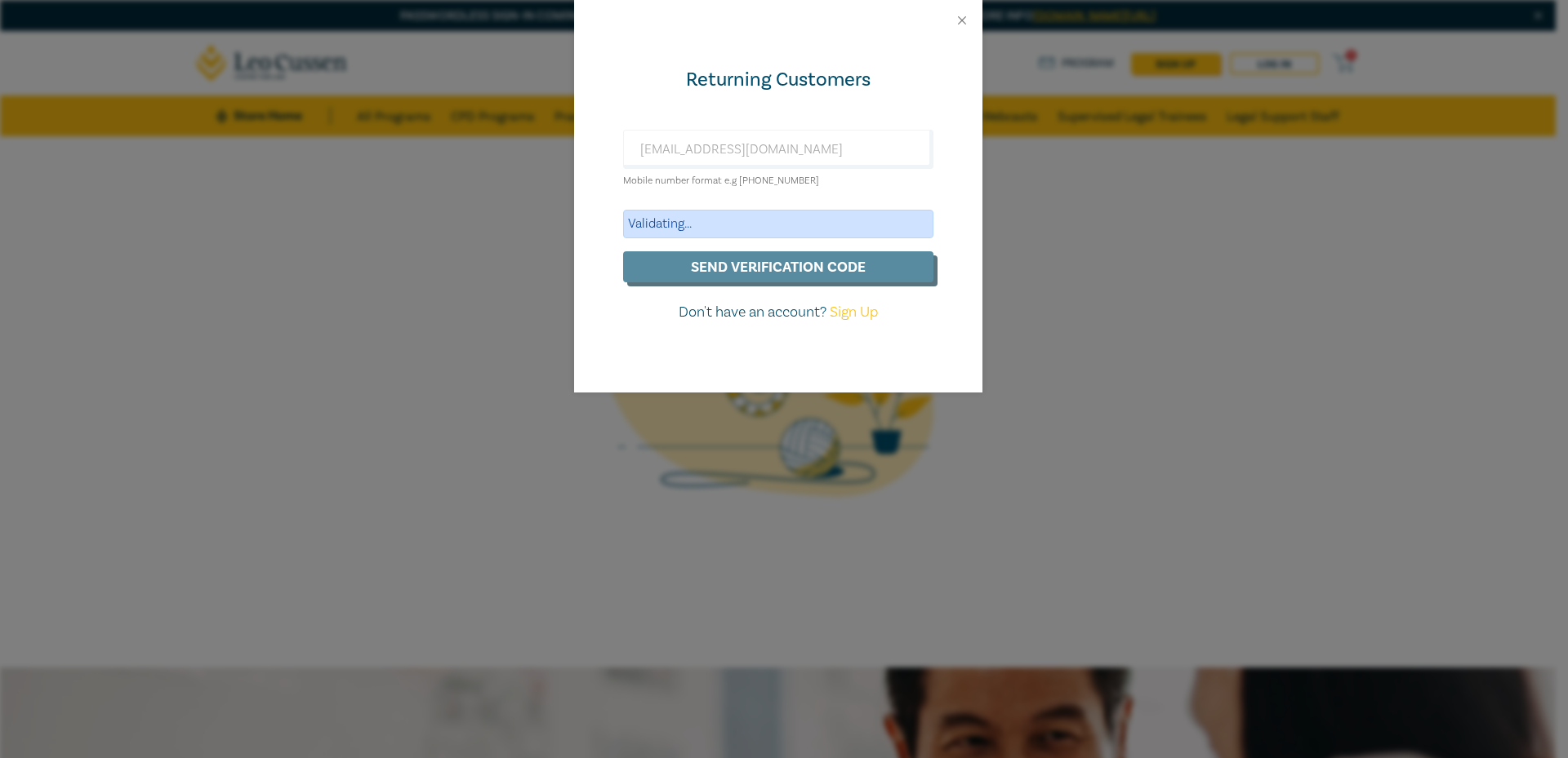
click at [752, 102] on div "Returning Customers sureshsuthar2011@gmail.com Mobile number format e.g +61 000…" at bounding box center [777, 217] width 408 height 352
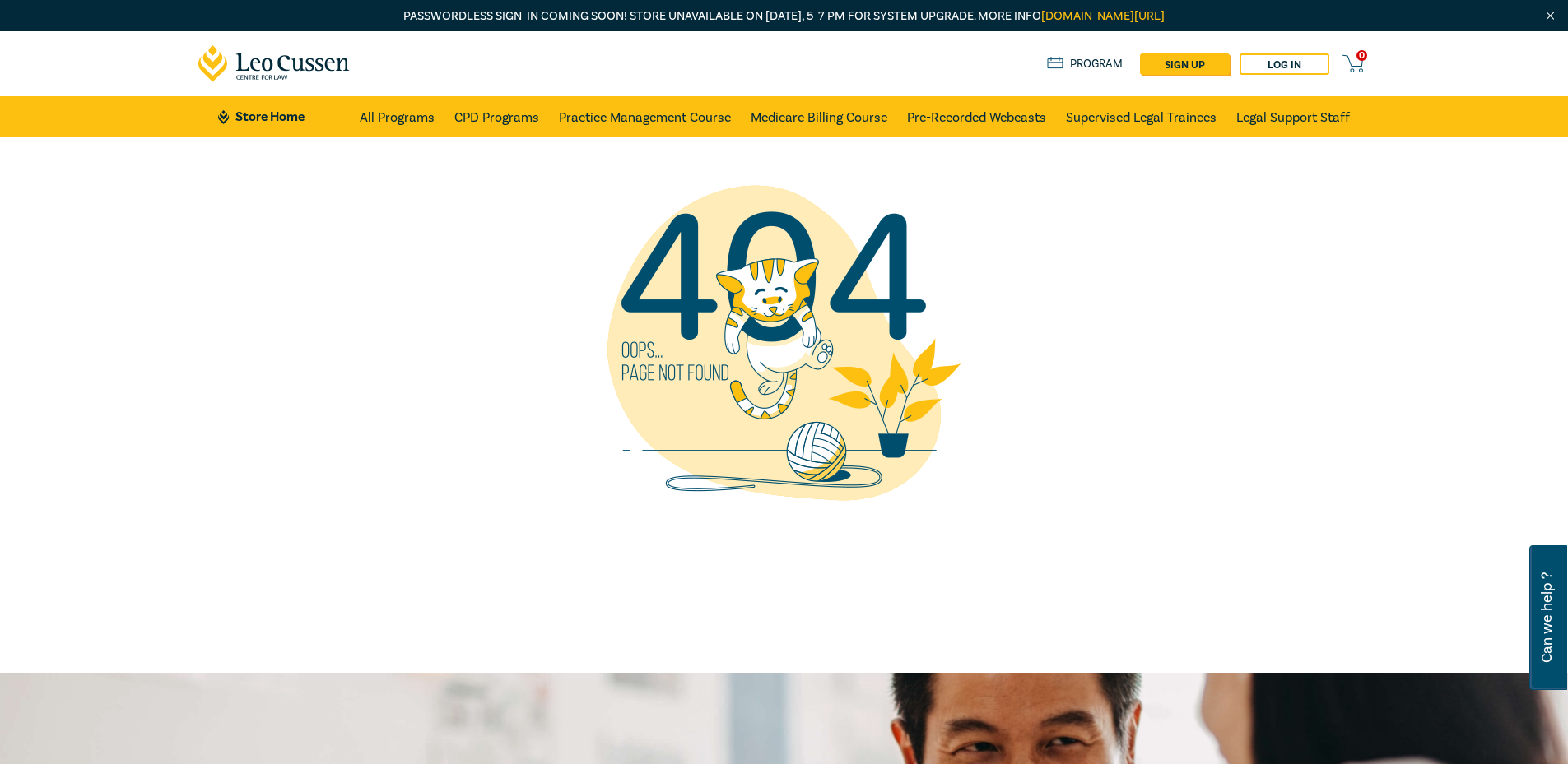
click at [1442, 284] on div at bounding box center [784, 405] width 1568 height 535
click at [1294, 56] on link "Log in" at bounding box center [1284, 64] width 90 height 22
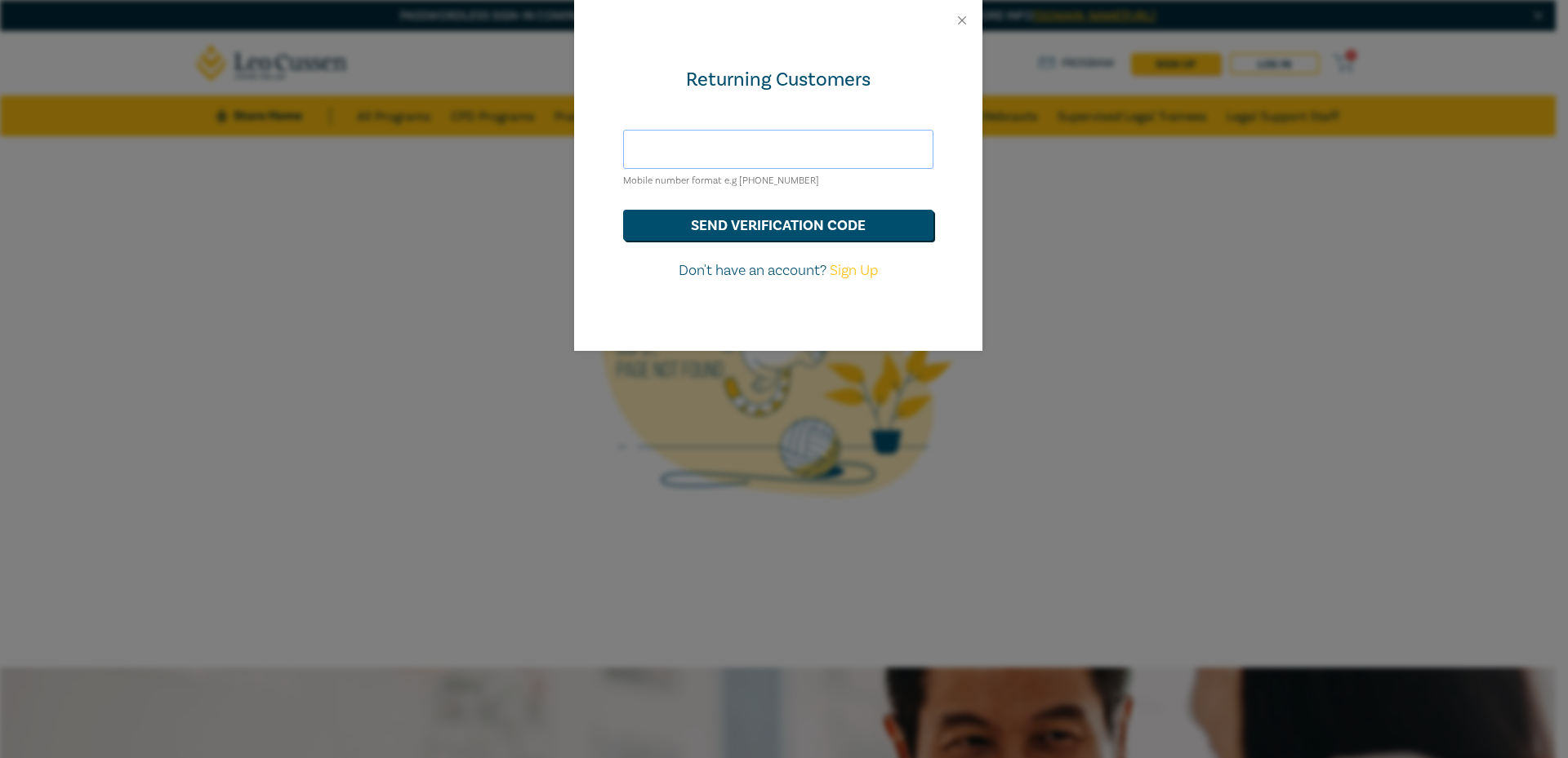
click at [793, 146] on input "text" at bounding box center [778, 150] width 310 height 40
type input "[EMAIL_ADDRESS][DOMAIN_NAME]"
click at [742, 220] on button "send verification code" at bounding box center [778, 225] width 310 height 31
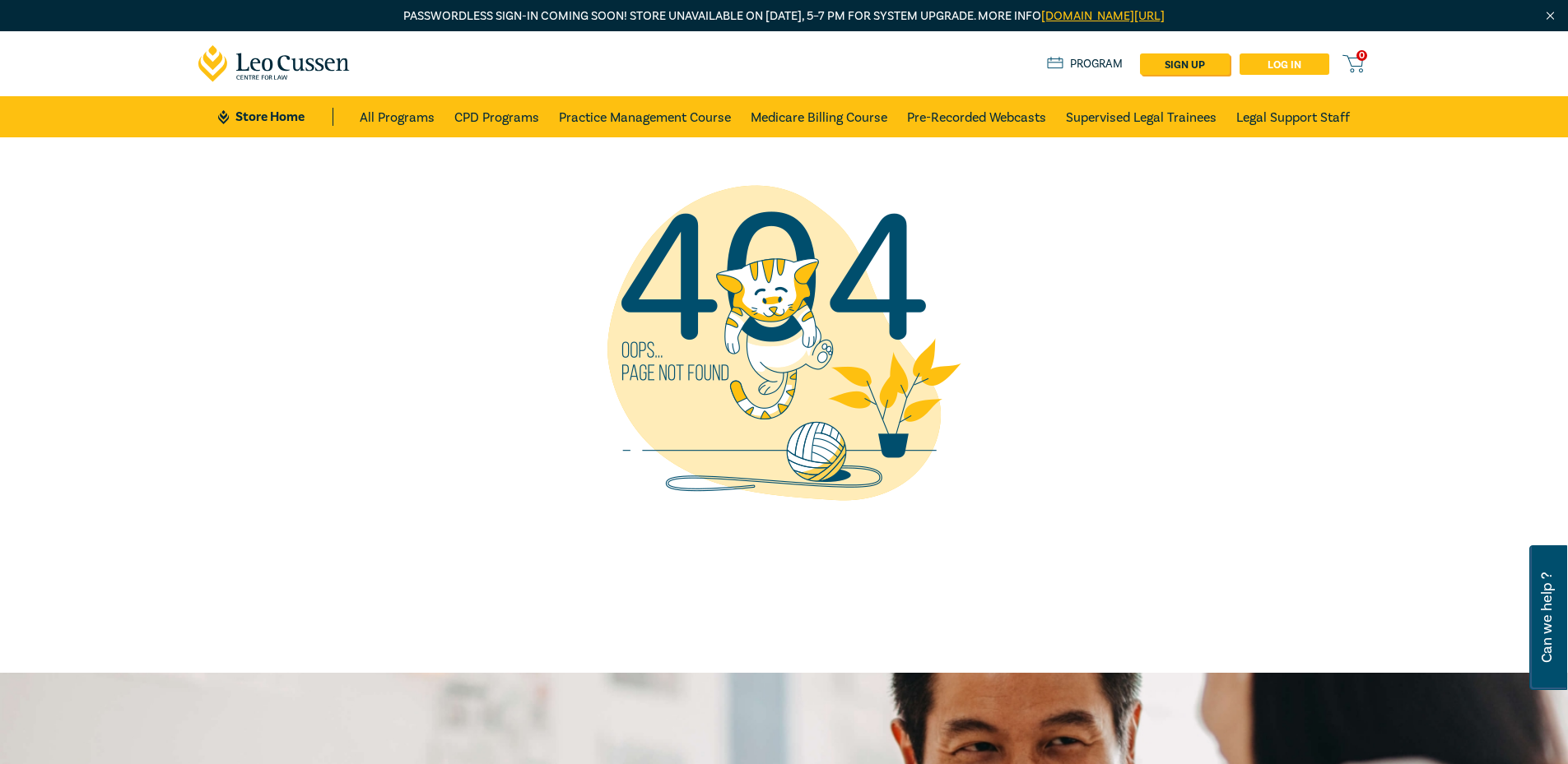
click at [1265, 60] on link "Log in" at bounding box center [1284, 64] width 90 height 22
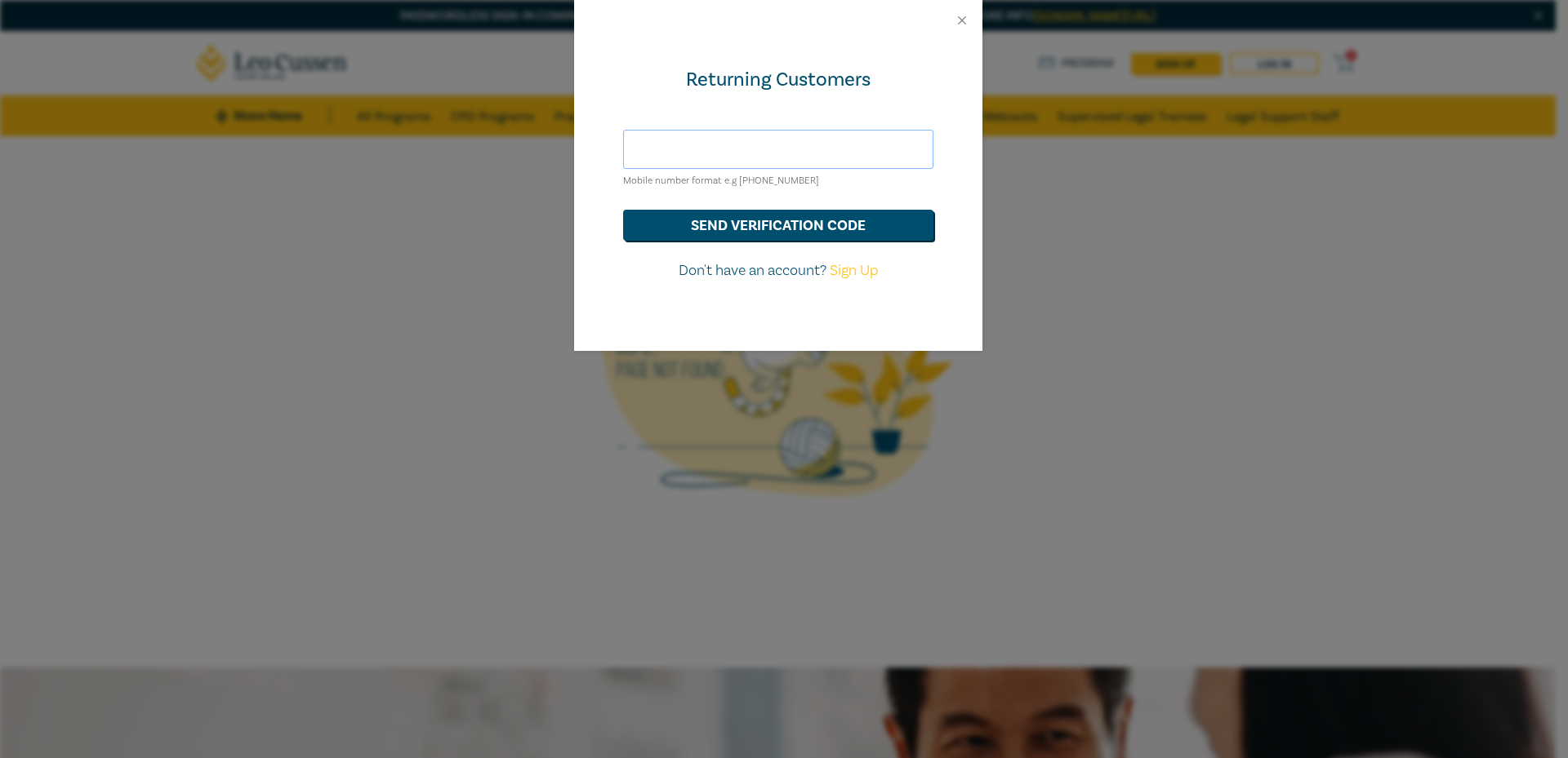
click at [696, 143] on input "text" at bounding box center [778, 150] width 310 height 40
click at [703, 233] on button "send verification code" at bounding box center [778, 225] width 310 height 31
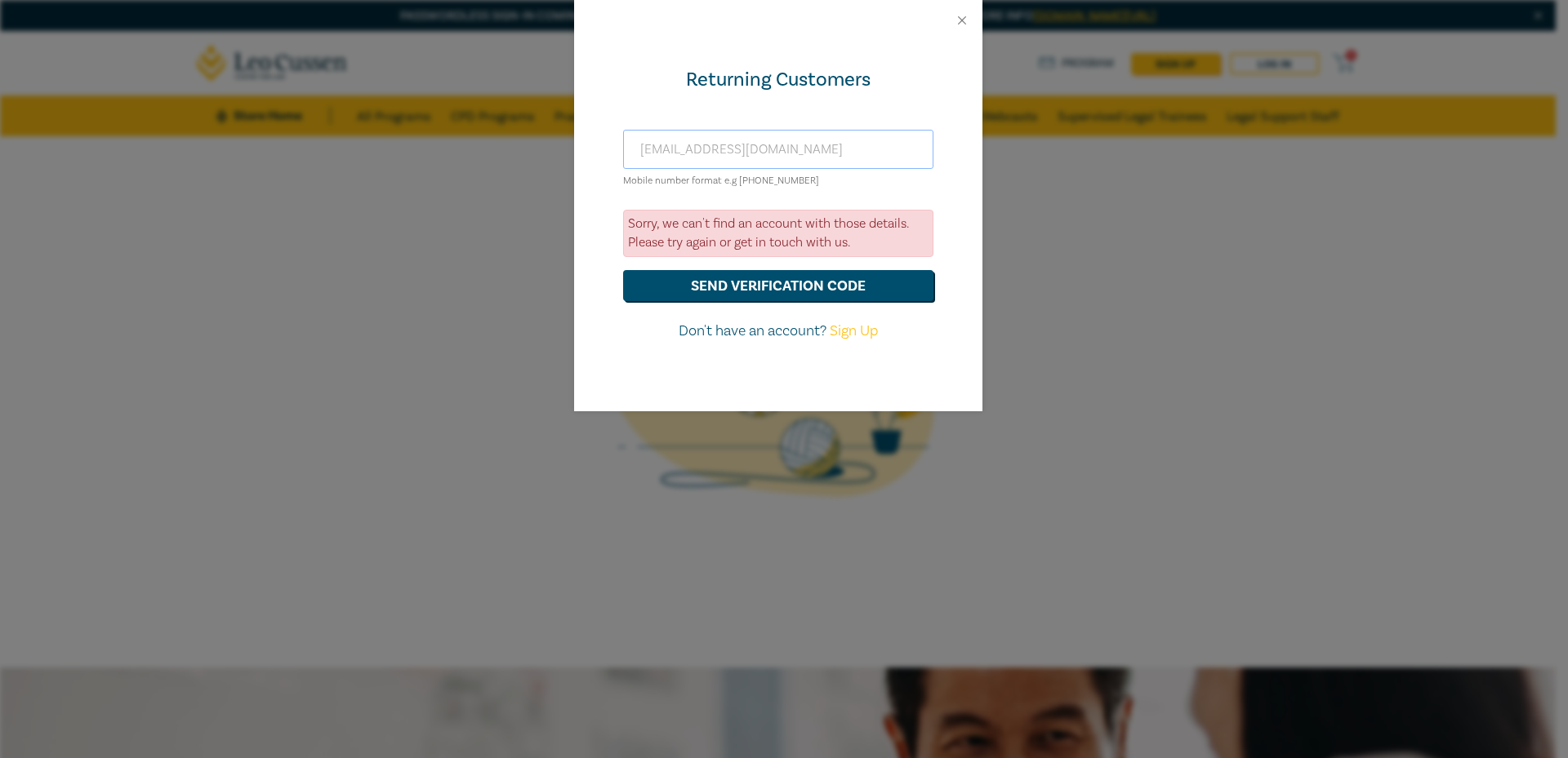
click at [768, 148] on input "[EMAIL_ADDRESS][DOMAIN_NAME]" at bounding box center [778, 150] width 310 height 40
click at [758, 290] on button "send verification code" at bounding box center [778, 285] width 310 height 31
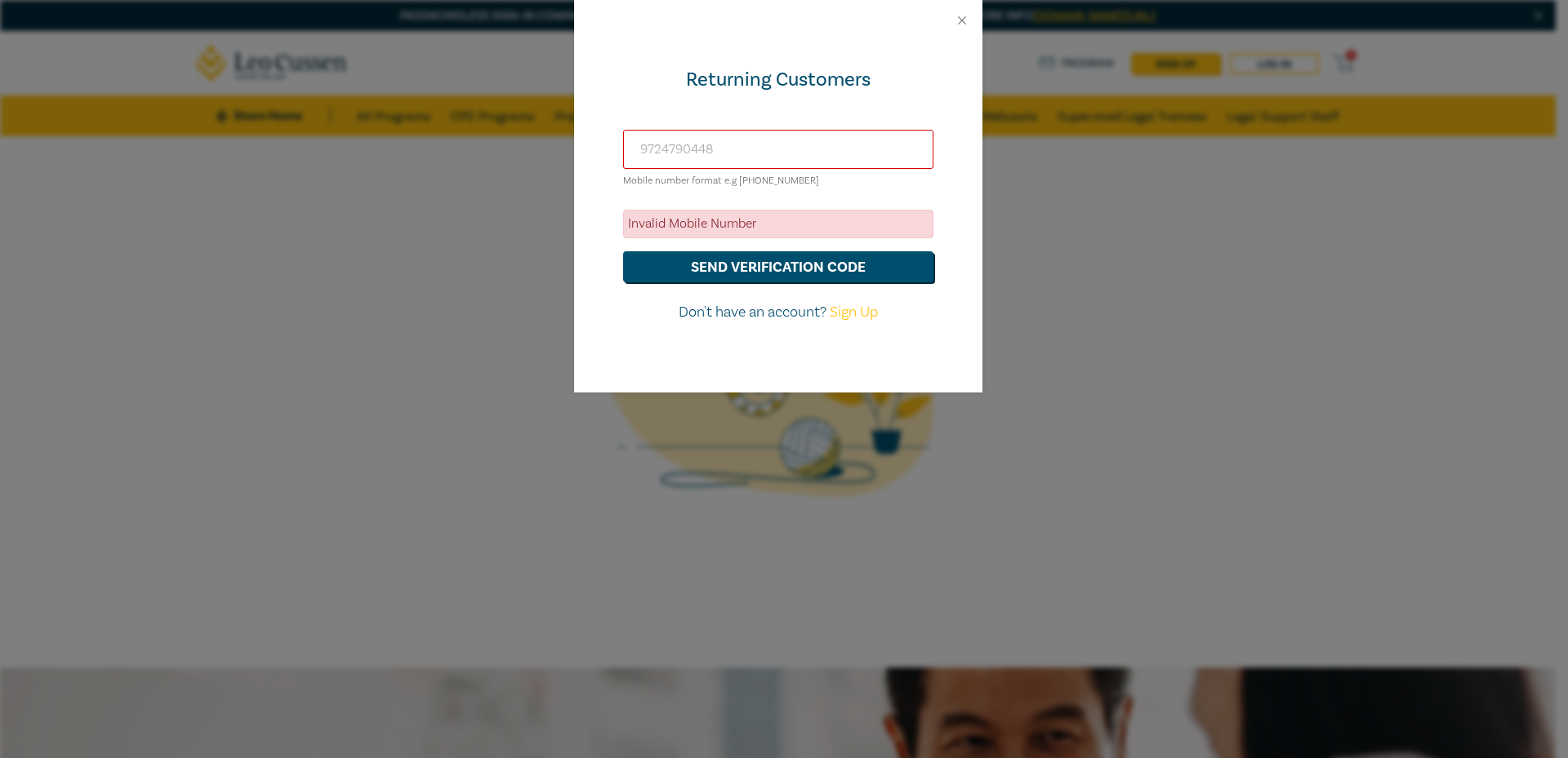
click at [712, 140] on input "9724790448" at bounding box center [778, 150] width 310 height 40
click at [702, 101] on div "Returning Customers [PHONE_NUMBER] Mobile number format e.g [PHONE_NUMBER] Inva…" at bounding box center [777, 217] width 408 height 352
click at [640, 148] on input "9724790448" at bounding box center [778, 150] width 310 height 40
click at [705, 267] on button "send verification code" at bounding box center [778, 266] width 310 height 31
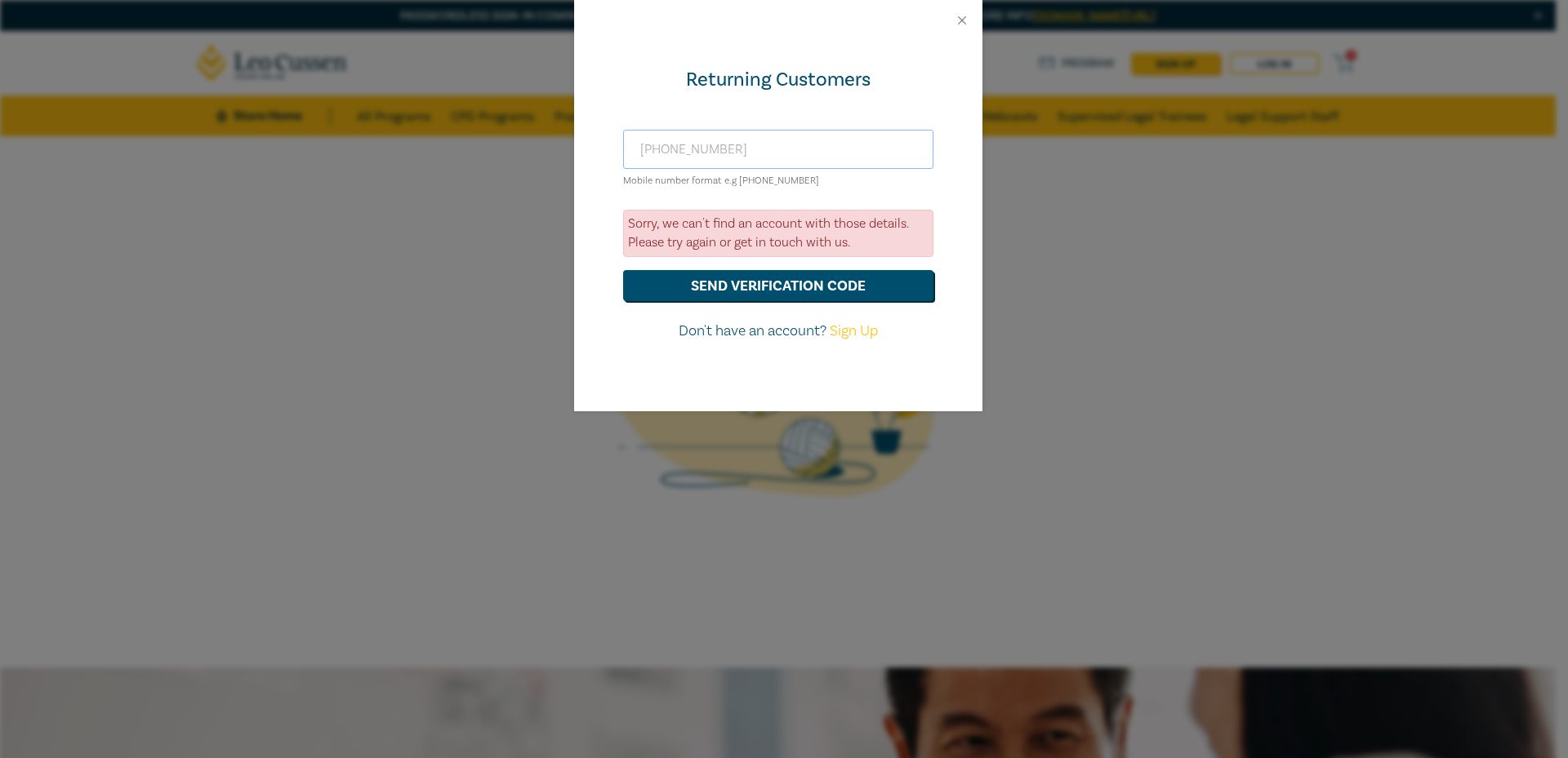
click at [752, 142] on input "[PHONE_NUMBER]" at bounding box center [778, 150] width 310 height 40
type input "[EMAIL_ADDRESS][DOMAIN_NAME]"
click at [731, 280] on button "send verification code" at bounding box center [778, 285] width 310 height 31
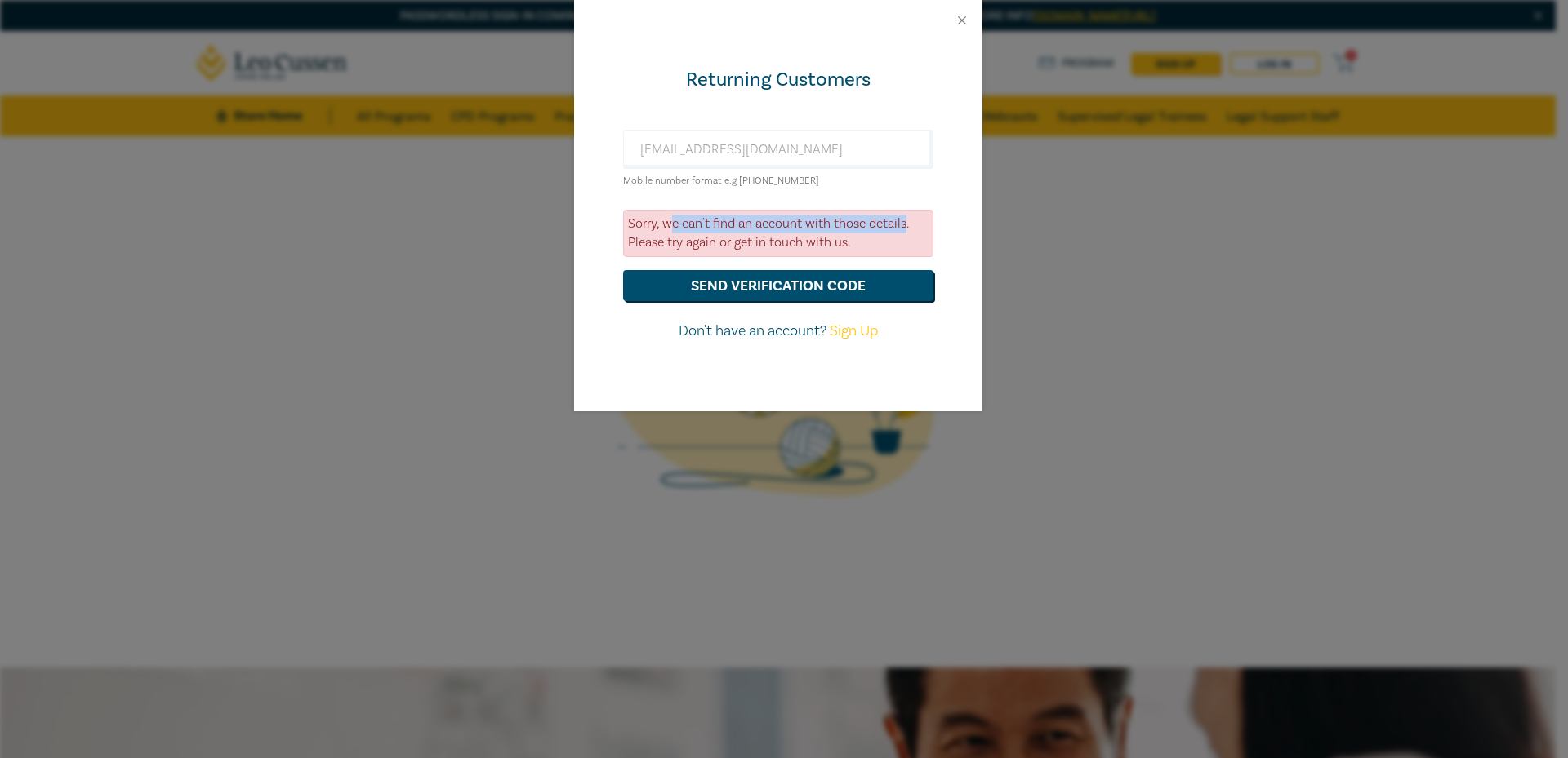
drag, startPoint x: 667, startPoint y: 220, endPoint x: 905, endPoint y: 220, distance: 238.0
click at [905, 220] on div "Sorry, we can't find an account with those details. Please try again or get in …" at bounding box center [778, 234] width 310 height 47
copy div "e can't find an account with those details"
drag, startPoint x: 850, startPoint y: 242, endPoint x: 734, endPoint y: 245, distance: 116.0
click at [734, 245] on div "Sorry, we can't find an account with those details. Please try again or get in …" at bounding box center [778, 234] width 310 height 47
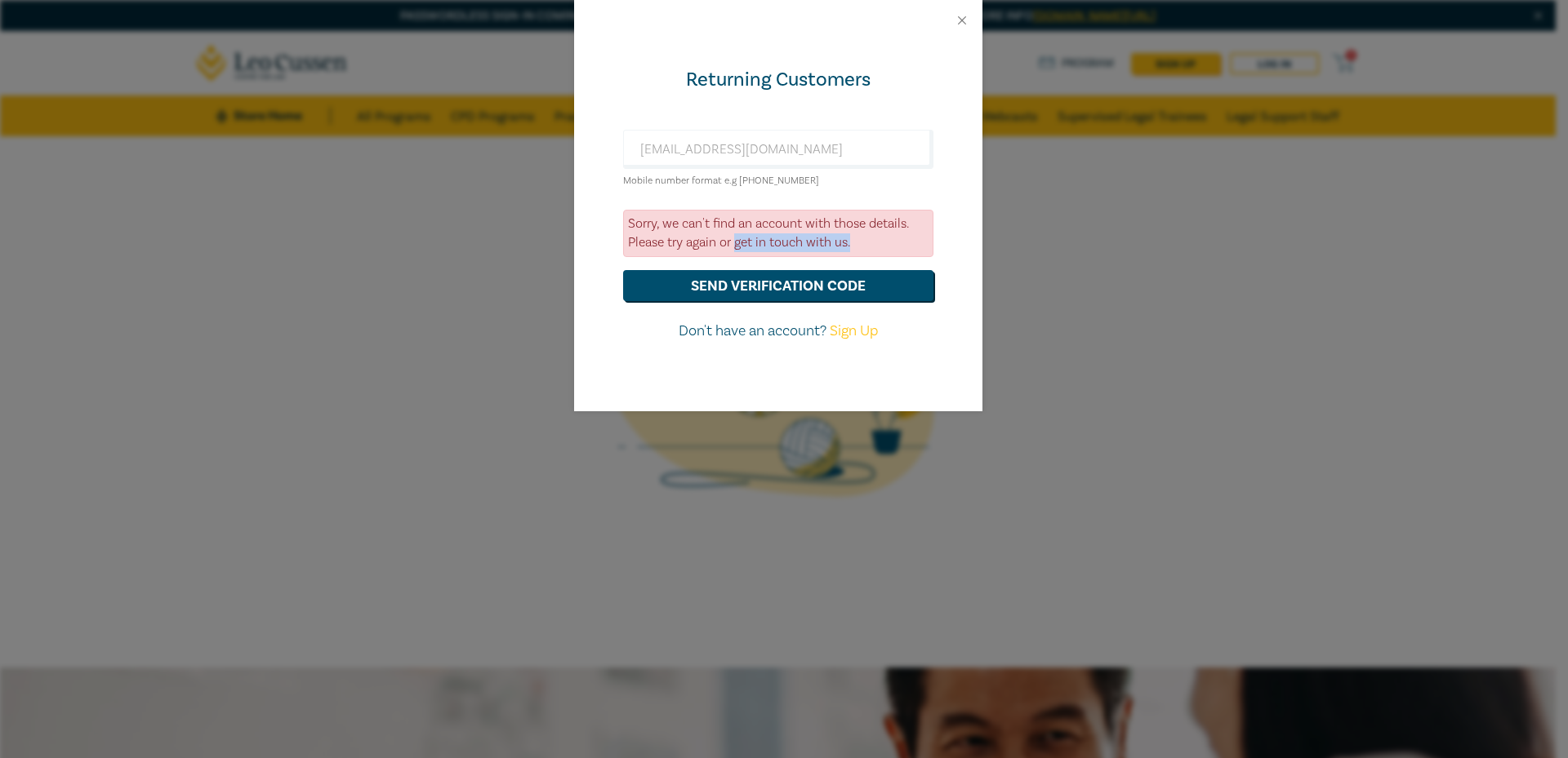
copy div "get in touch with us."
click at [771, 290] on button "send verification code" at bounding box center [778, 285] width 310 height 31
drag, startPoint x: 847, startPoint y: 244, endPoint x: 858, endPoint y: 247, distance: 11.4
click at [858, 247] on div "Sorry, we can't find an account with those details. Please try again or get in …" at bounding box center [778, 234] width 310 height 47
